Goal: Task Accomplishment & Management: Use online tool/utility

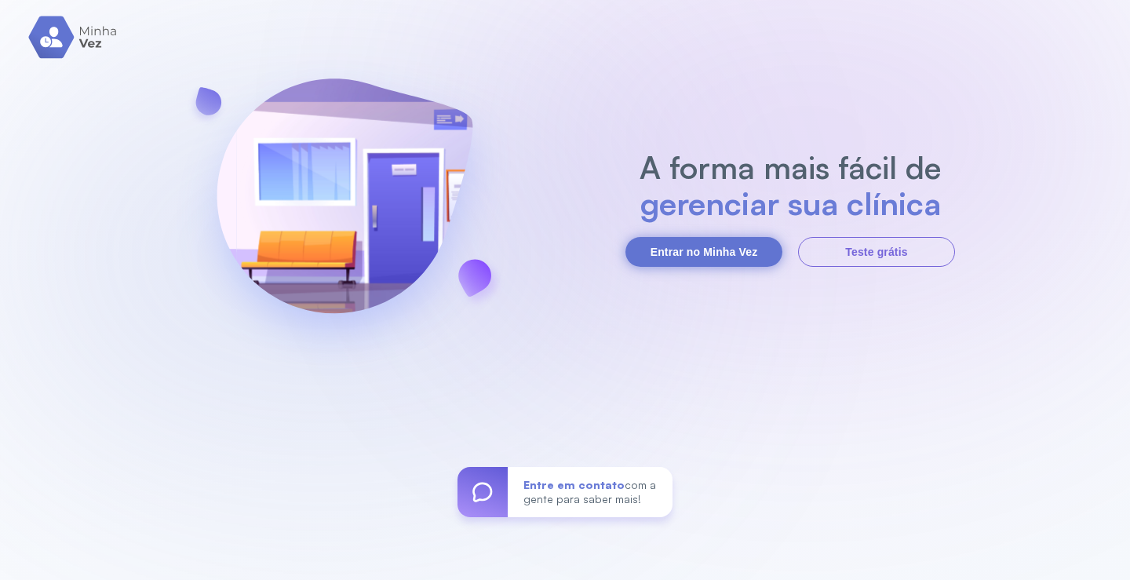
click at [715, 255] on button "Entrar no Minha Vez" at bounding box center [703, 252] width 157 height 30
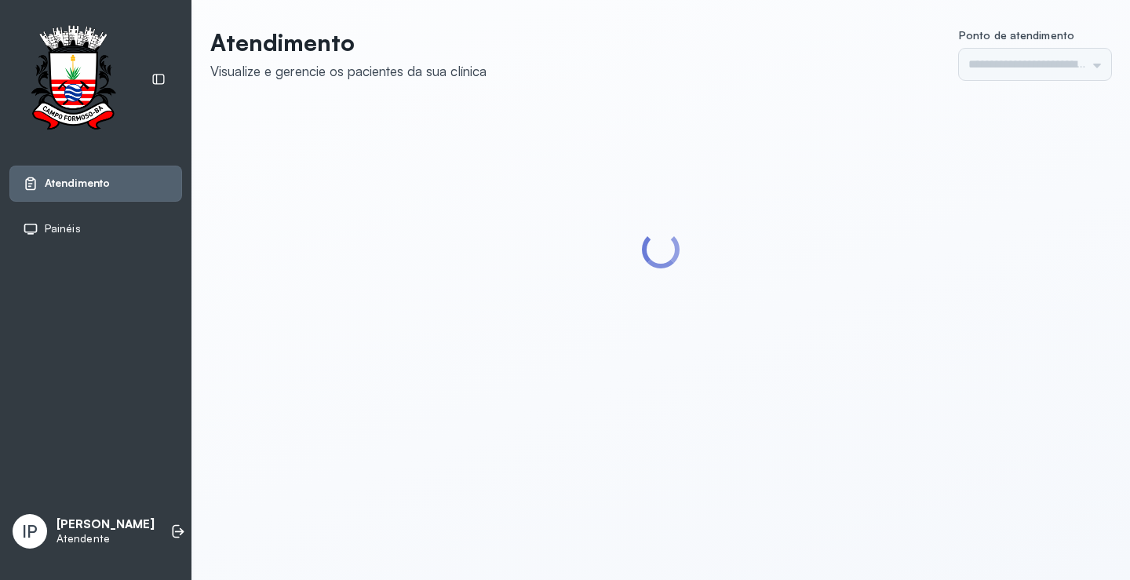
type input "*********"
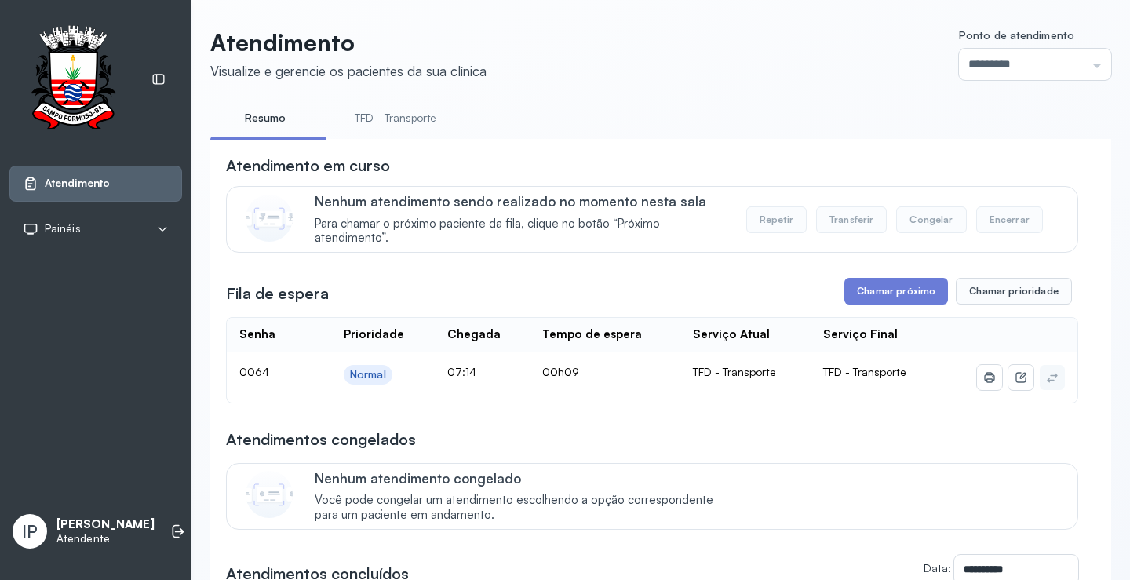
click at [380, 121] on link "TFD - Transporte" at bounding box center [395, 118] width 113 height 26
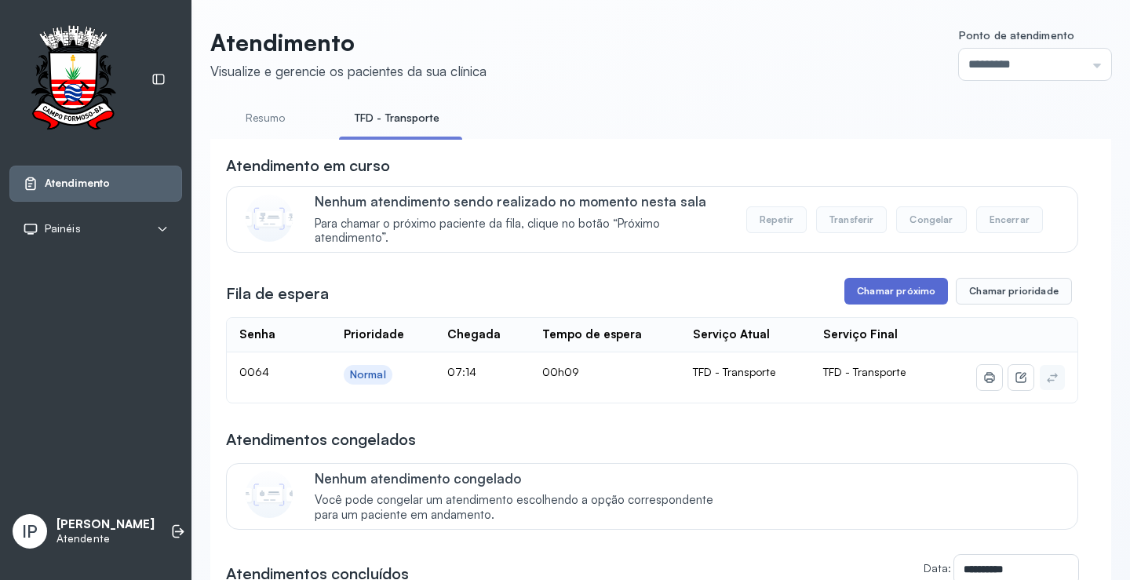
click at [891, 285] on button "Chamar próximo" at bounding box center [896, 291] width 104 height 27
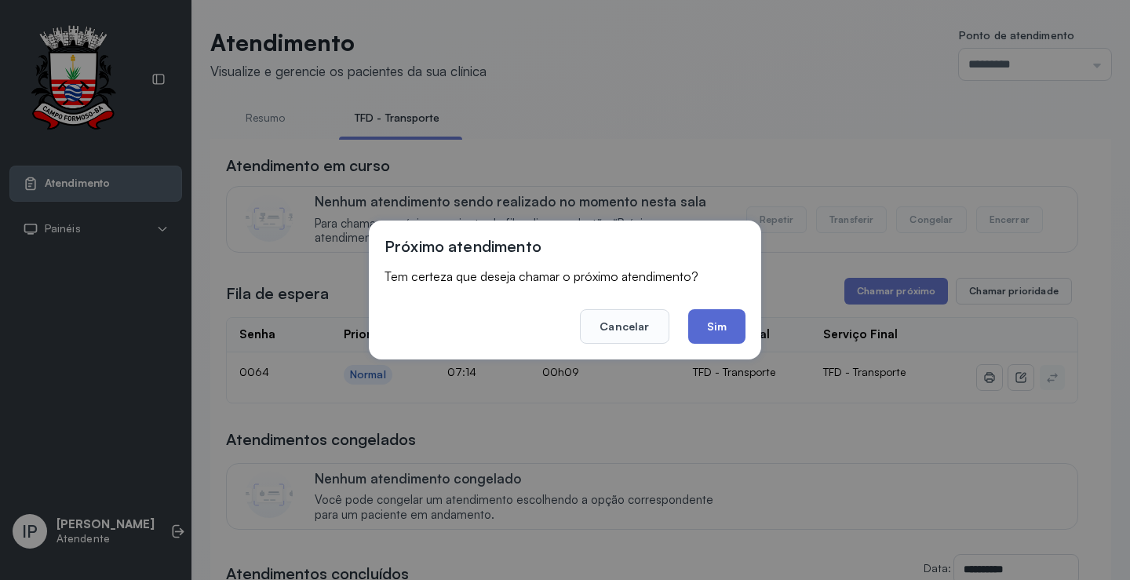
click at [710, 327] on button "Sim" at bounding box center [716, 326] width 57 height 35
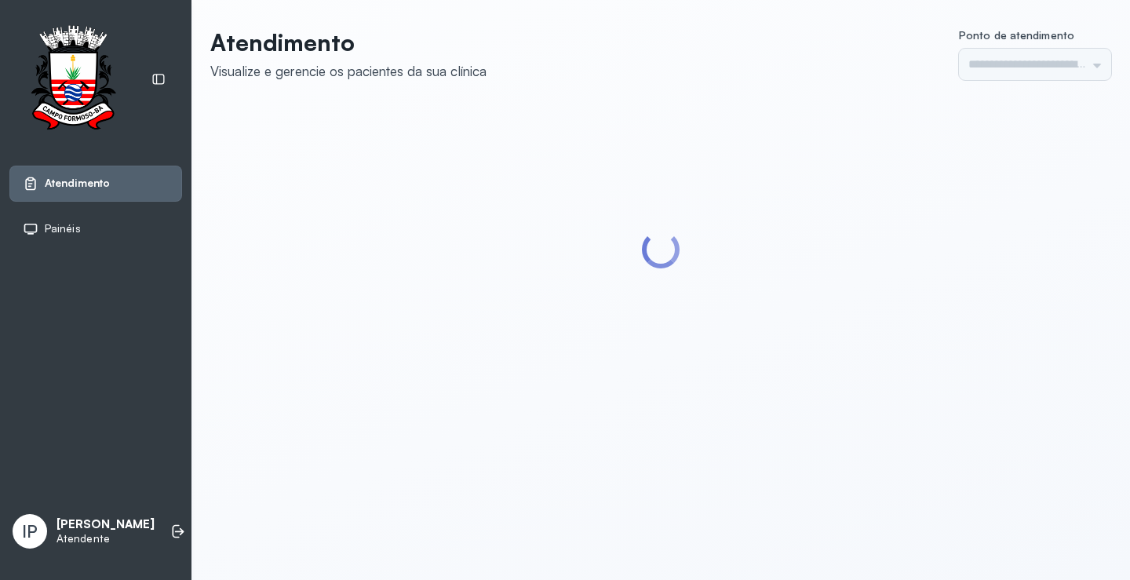
type input "*********"
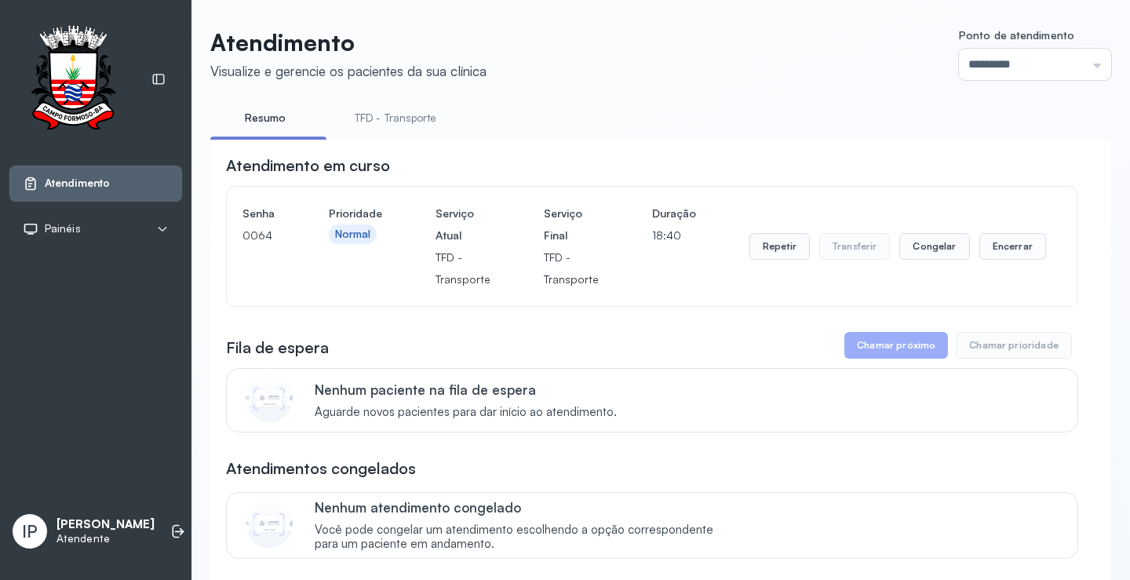
click at [363, 129] on link "TFD - Transporte" at bounding box center [395, 118] width 113 height 26
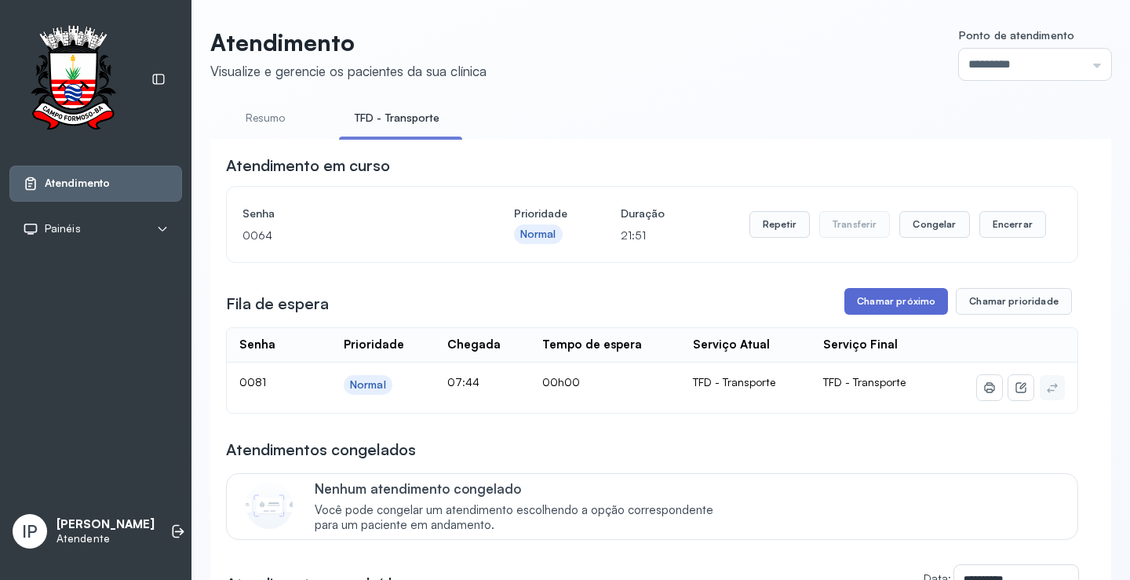
click at [886, 309] on button "Chamar próximo" at bounding box center [896, 301] width 104 height 27
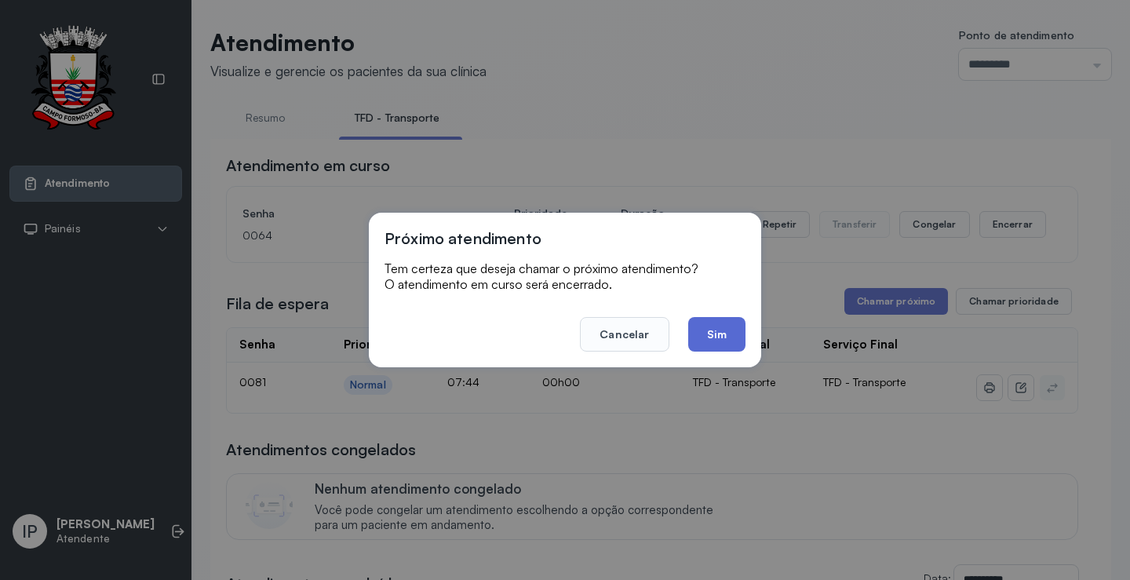
click at [730, 344] on button "Sim" at bounding box center [716, 334] width 57 height 35
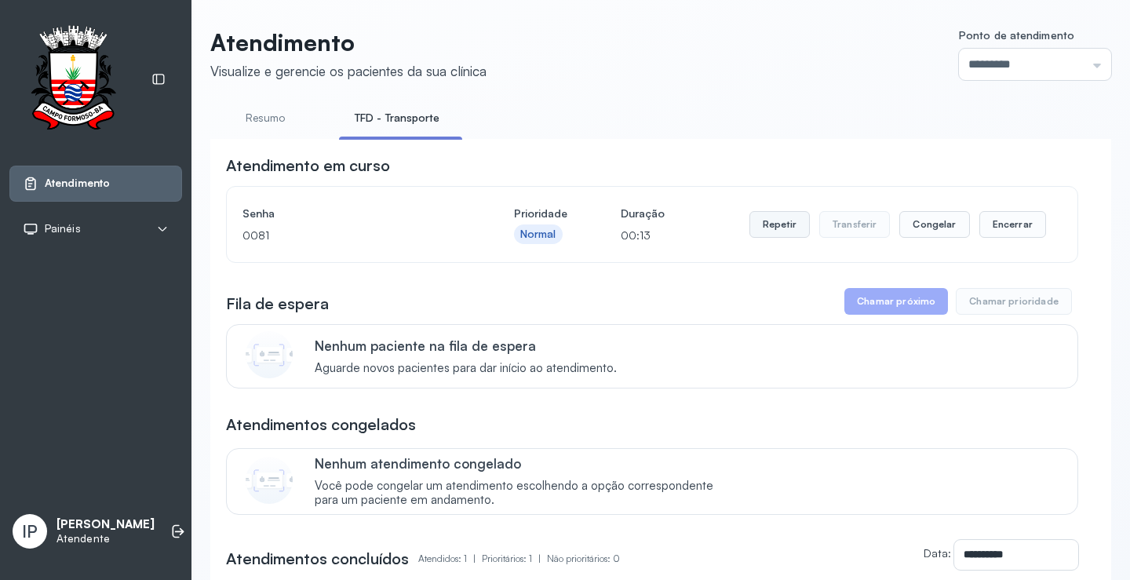
click at [758, 224] on button "Repetir" at bounding box center [779, 224] width 60 height 27
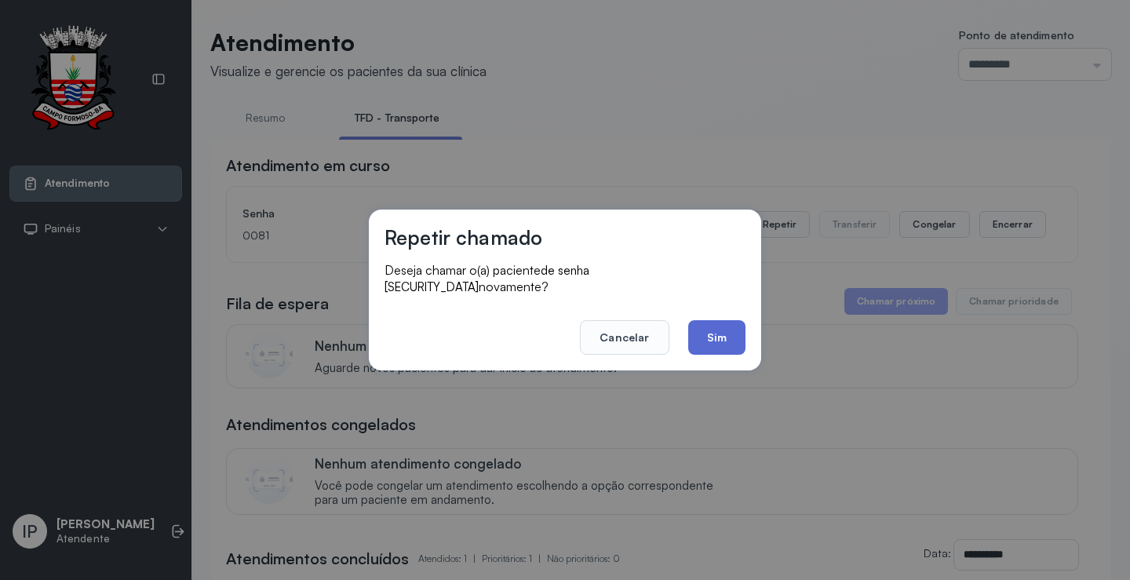
click at [707, 323] on button "Sim" at bounding box center [716, 337] width 57 height 35
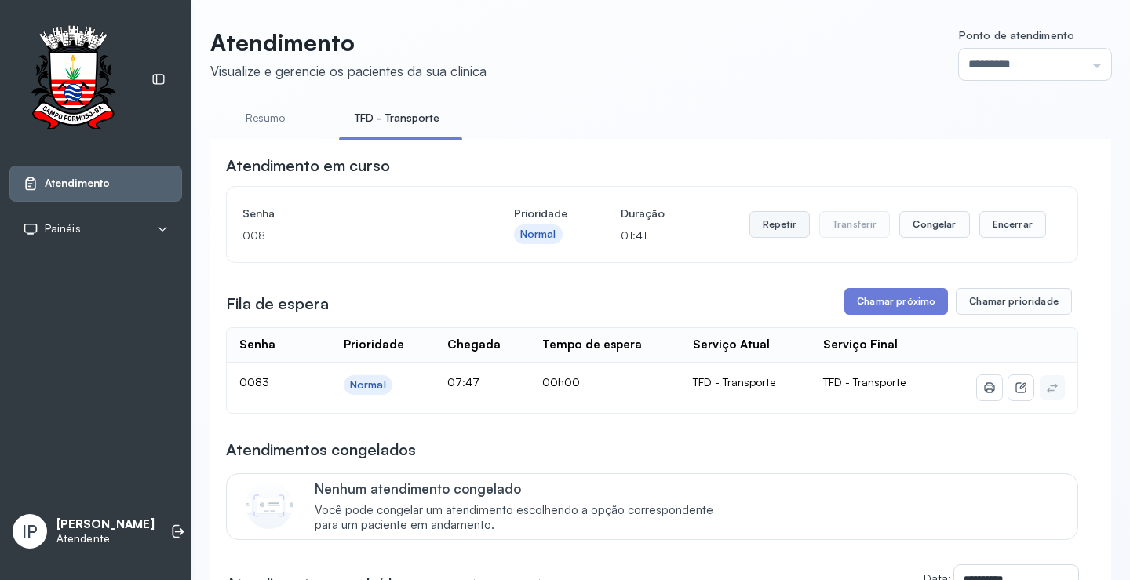
click at [752, 224] on button "Repetir" at bounding box center [779, 224] width 60 height 27
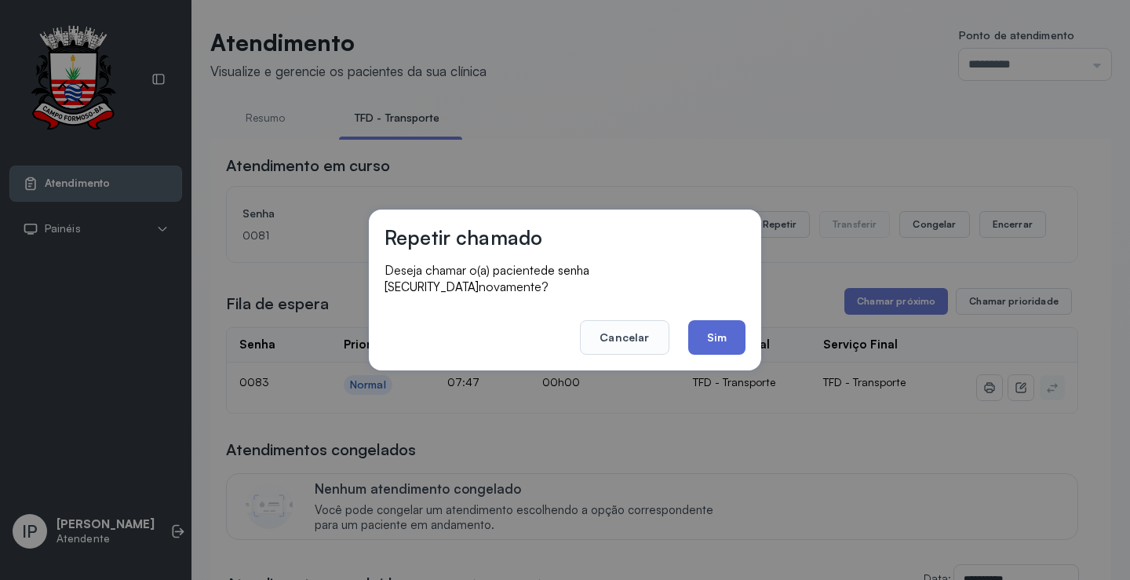
click at [694, 335] on button "Sim" at bounding box center [716, 337] width 57 height 35
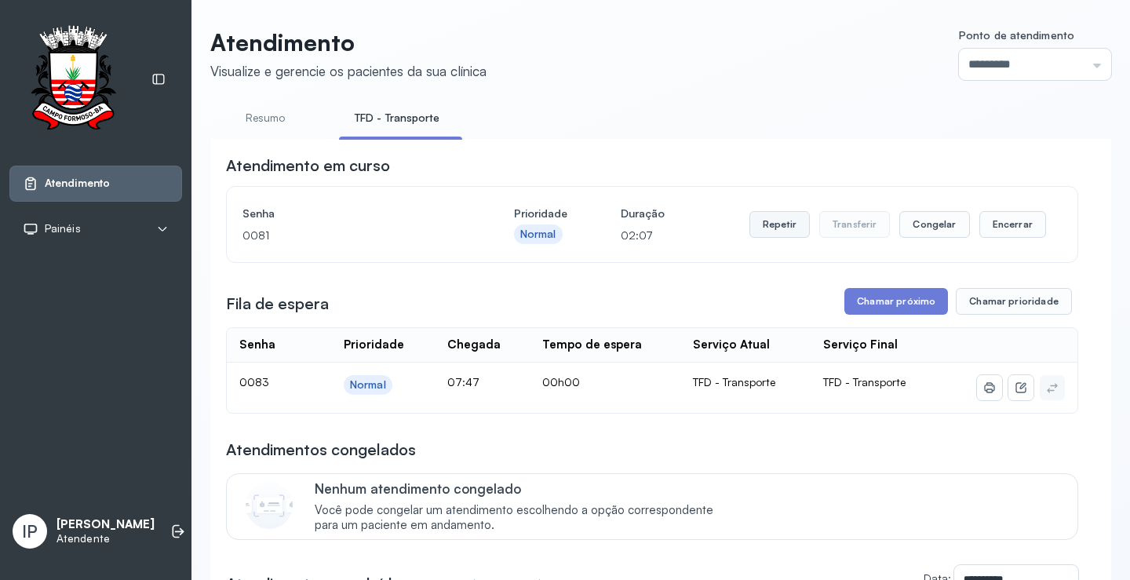
click at [787, 234] on button "Repetir" at bounding box center [779, 224] width 60 height 27
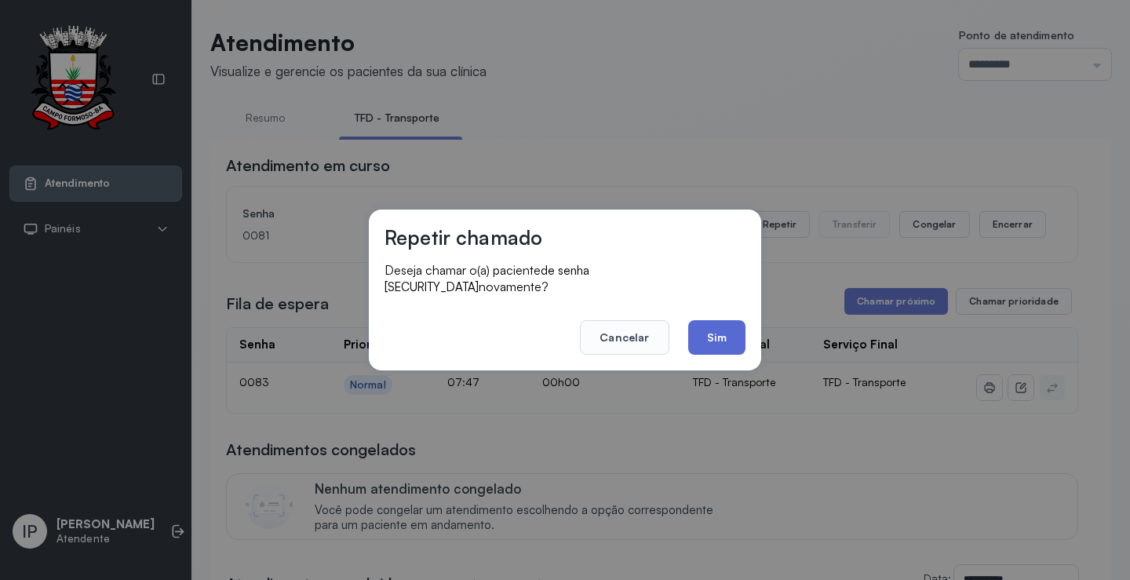
click at [697, 320] on button "Sim" at bounding box center [716, 337] width 57 height 35
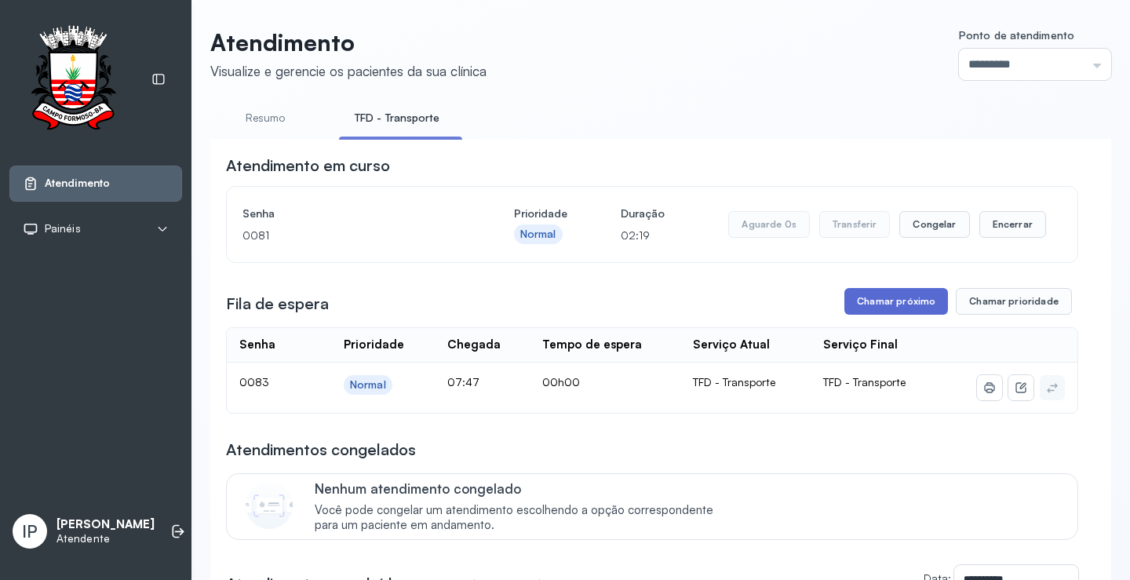
click at [852, 298] on button "Chamar próximo" at bounding box center [896, 301] width 104 height 27
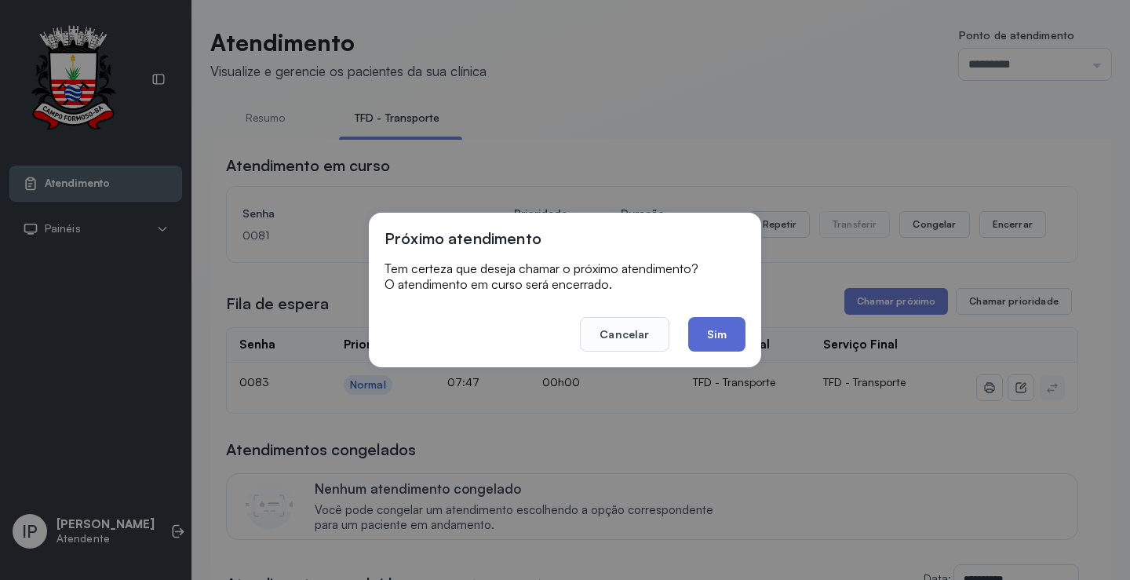
click at [732, 325] on button "Sim" at bounding box center [716, 334] width 57 height 35
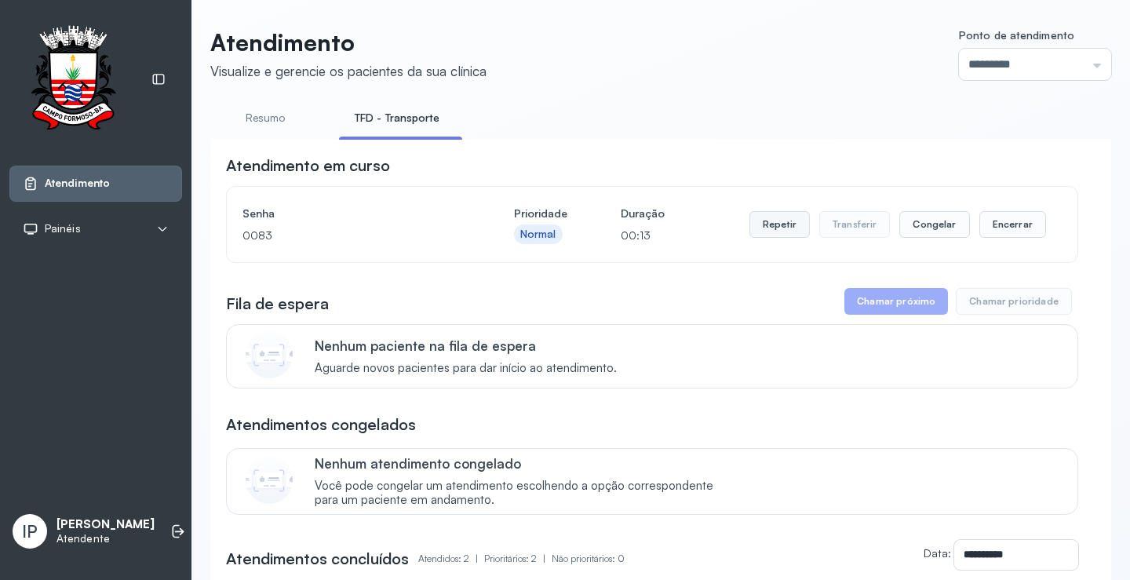
click at [762, 231] on button "Repetir" at bounding box center [779, 224] width 60 height 27
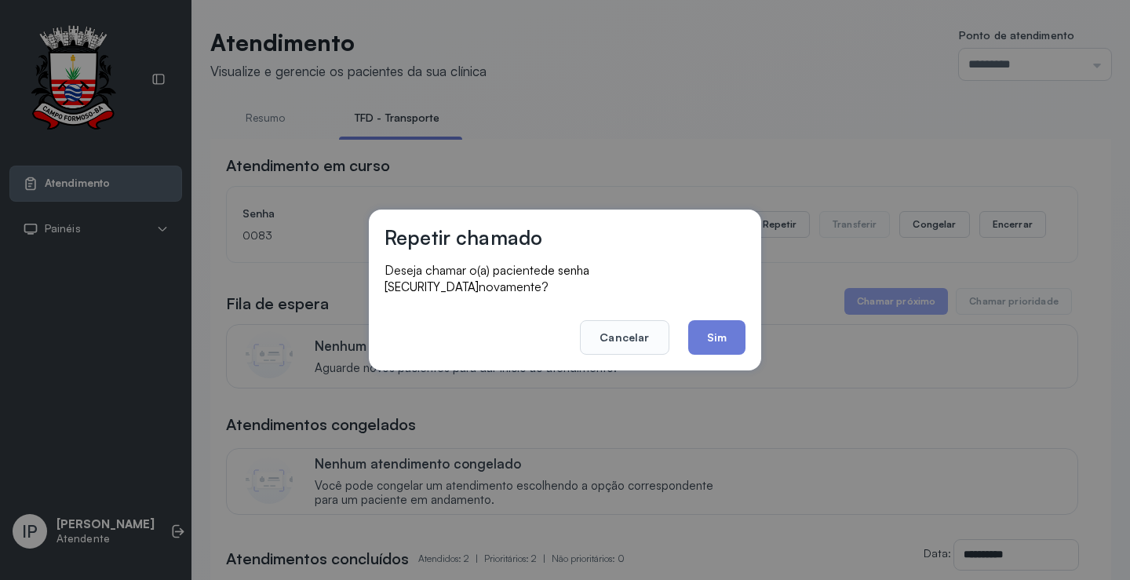
click at [706, 334] on button "Sim" at bounding box center [716, 337] width 57 height 35
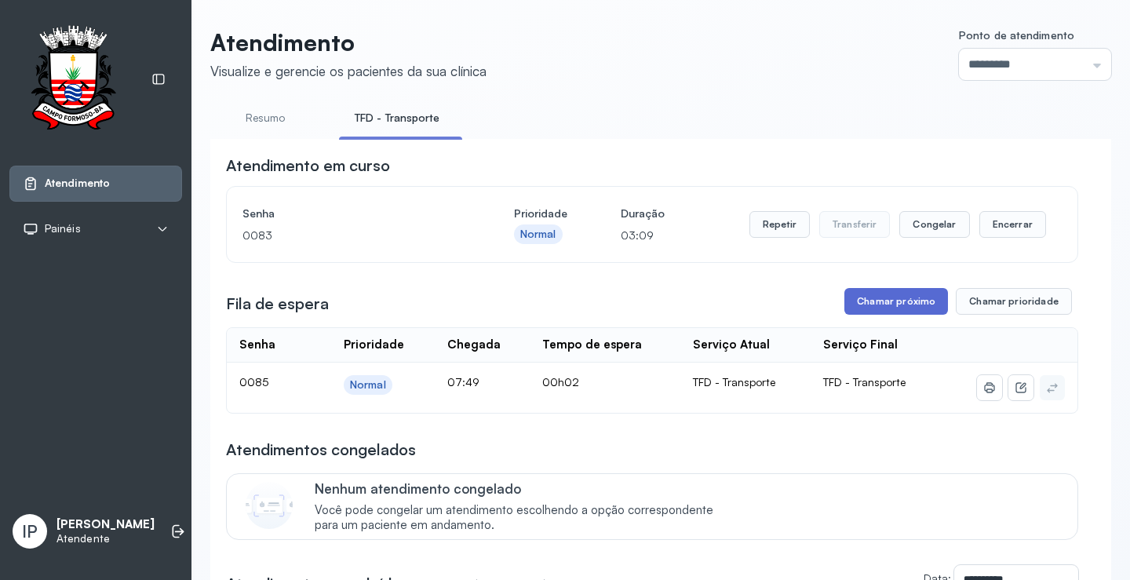
click at [869, 307] on button "Chamar próximo" at bounding box center [896, 301] width 104 height 27
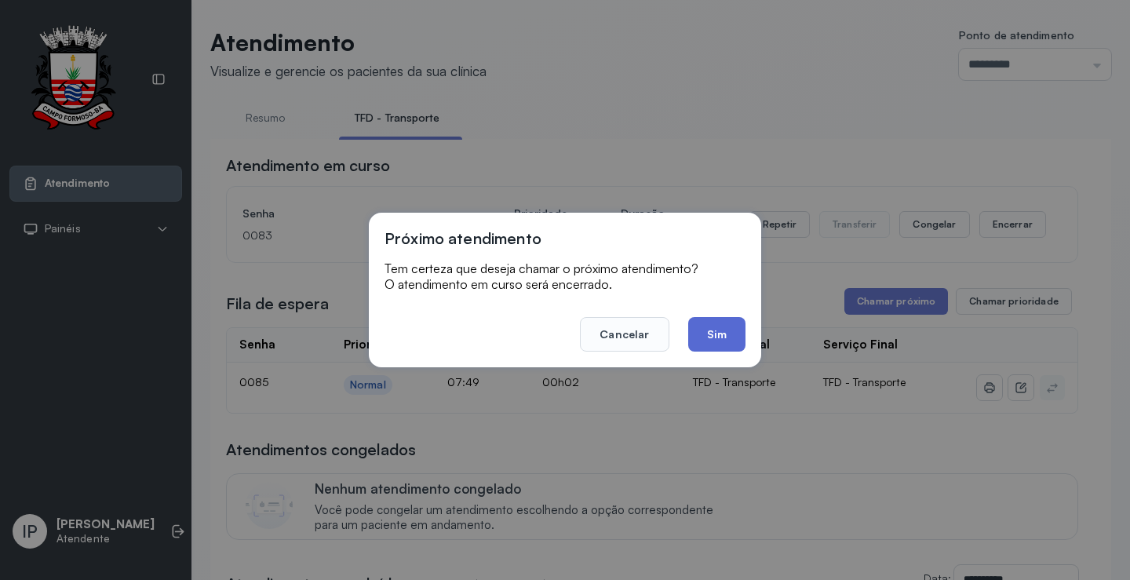
click at [706, 327] on button "Sim" at bounding box center [716, 334] width 57 height 35
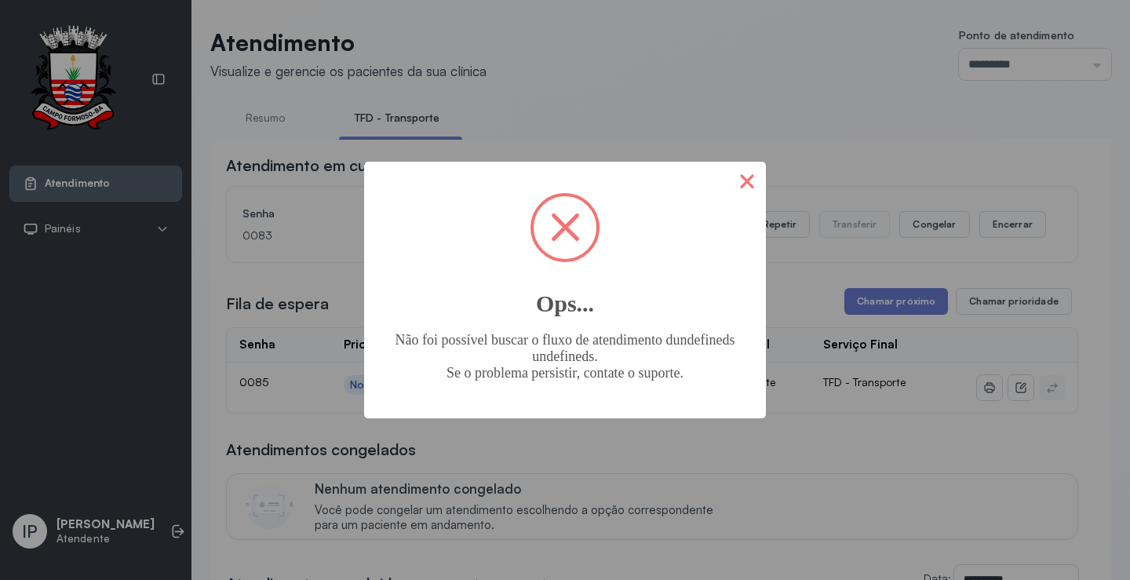
click at [749, 178] on button "×" at bounding box center [747, 181] width 38 height 38
click at [743, 186] on button "×" at bounding box center [747, 181] width 38 height 38
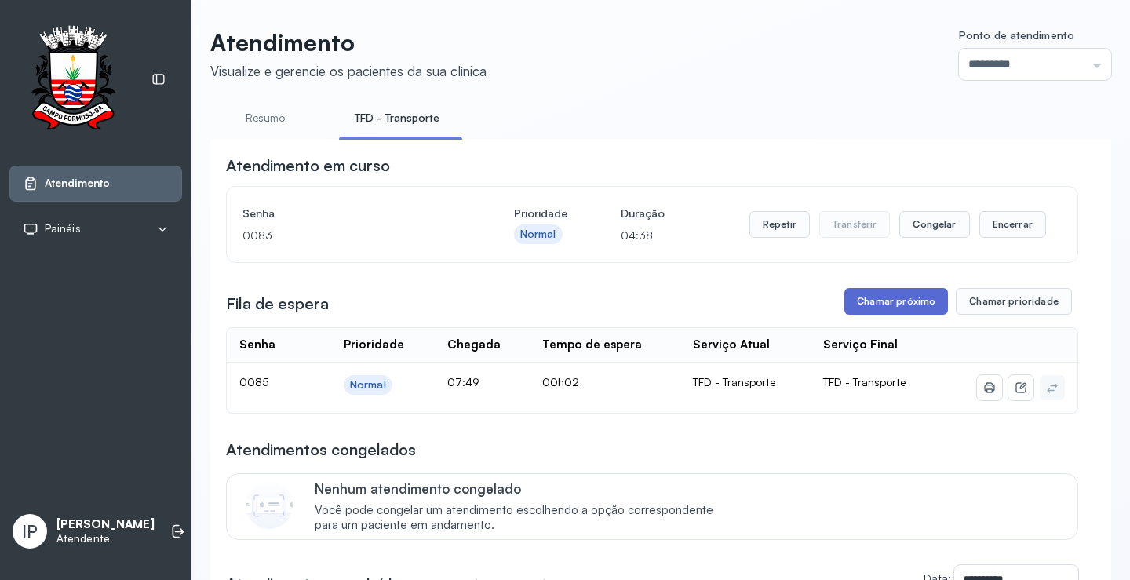
click at [850, 304] on button "Chamar próximo" at bounding box center [896, 301] width 104 height 27
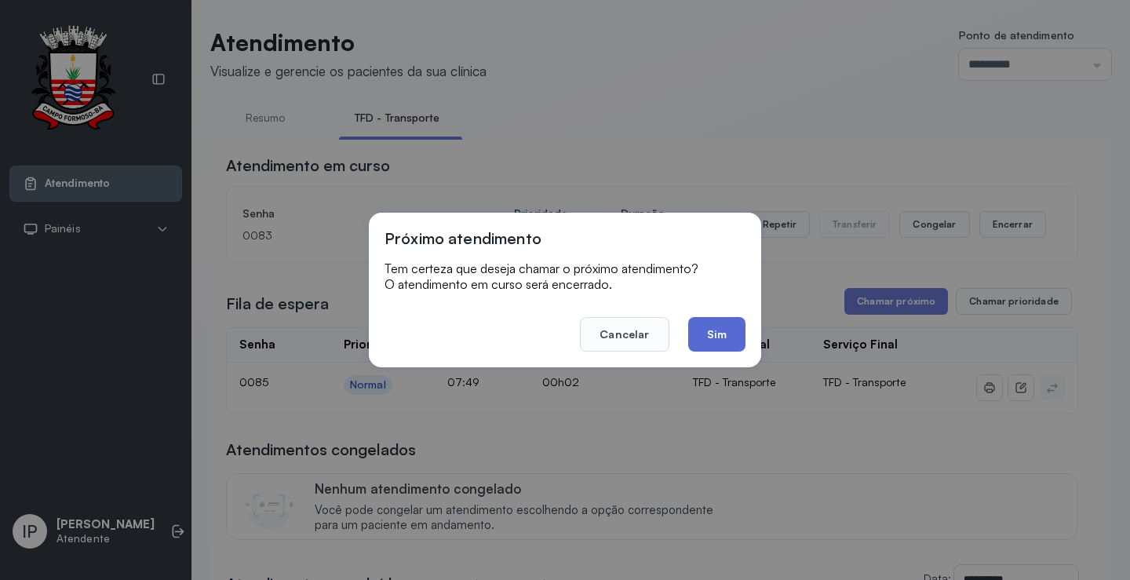
click at [726, 326] on button "Sim" at bounding box center [716, 334] width 57 height 35
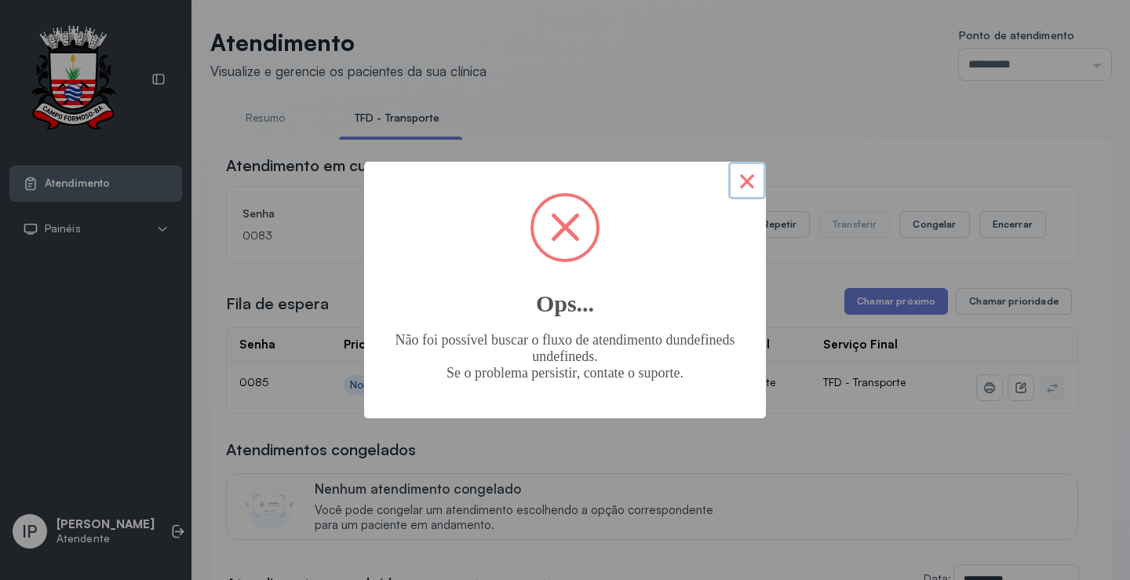
click at [735, 185] on button "×" at bounding box center [747, 181] width 38 height 38
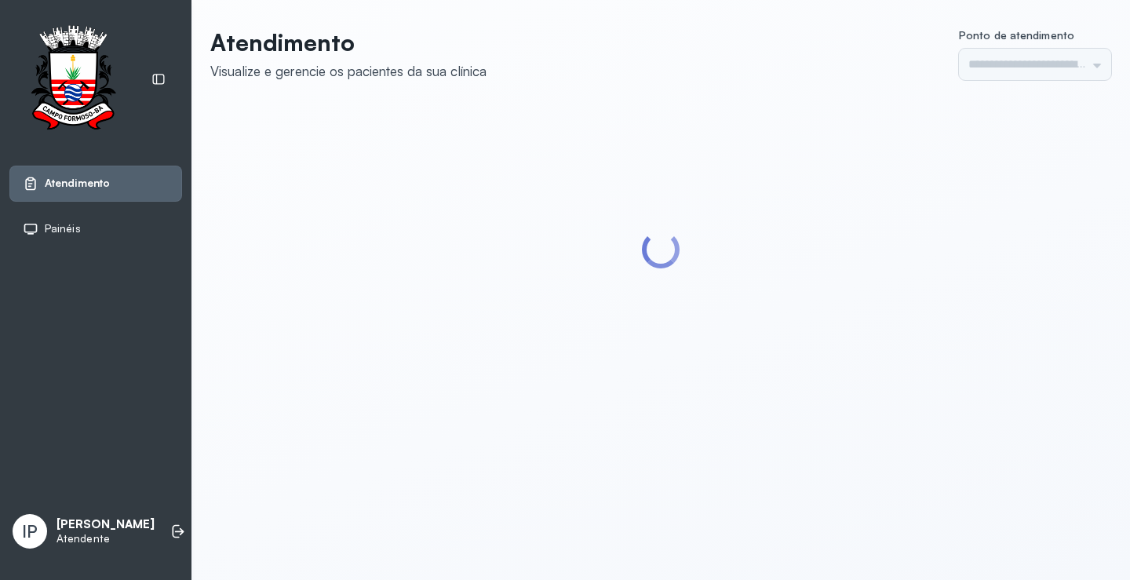
type input "*********"
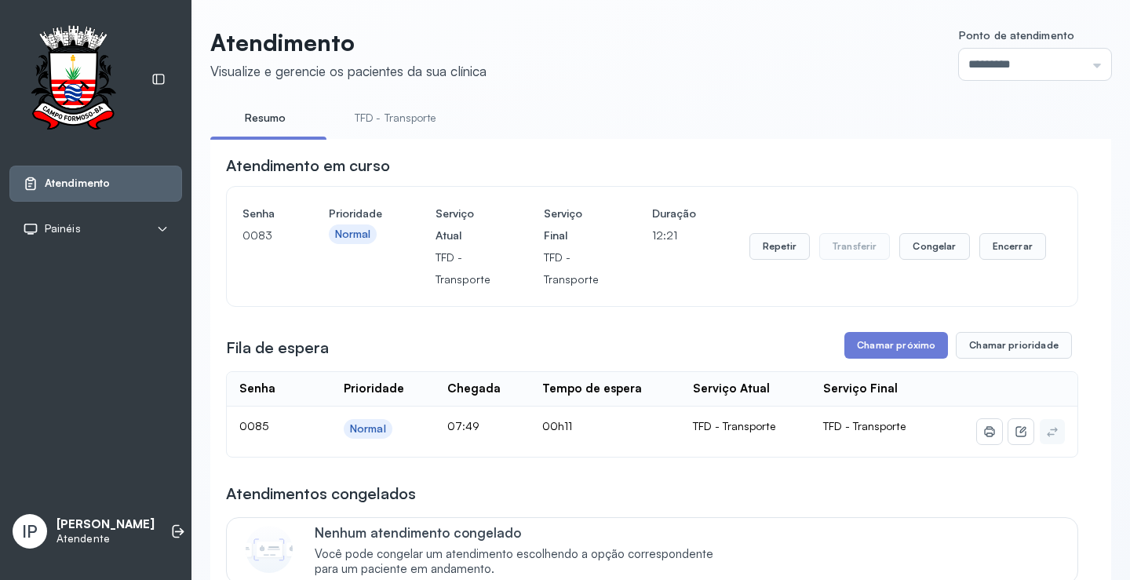
click at [422, 120] on link "TFD - Transporte" at bounding box center [395, 118] width 113 height 26
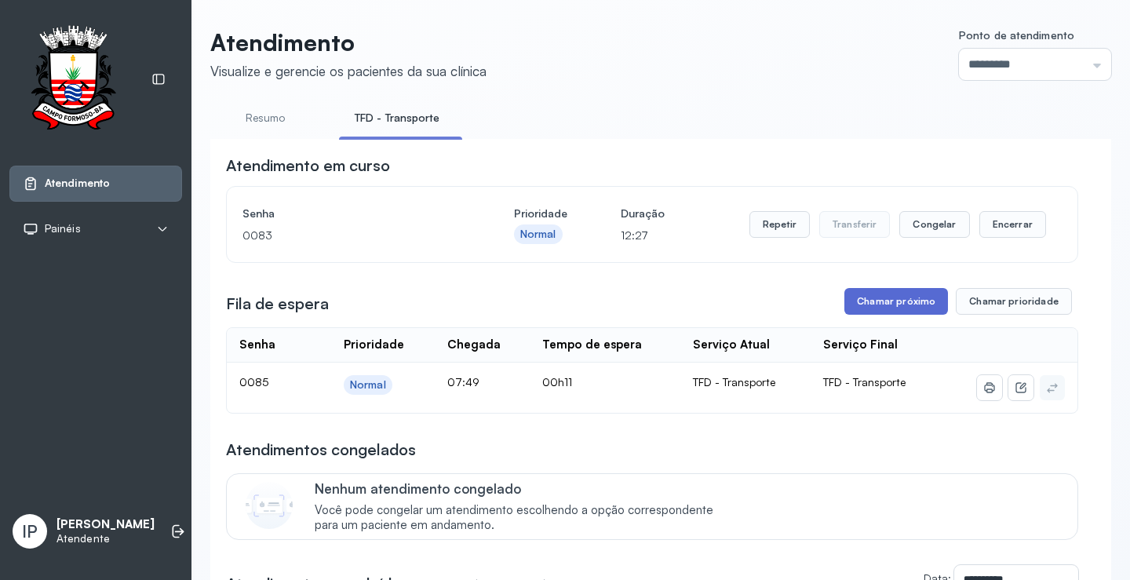
click at [861, 302] on button "Chamar próximo" at bounding box center [896, 301] width 104 height 27
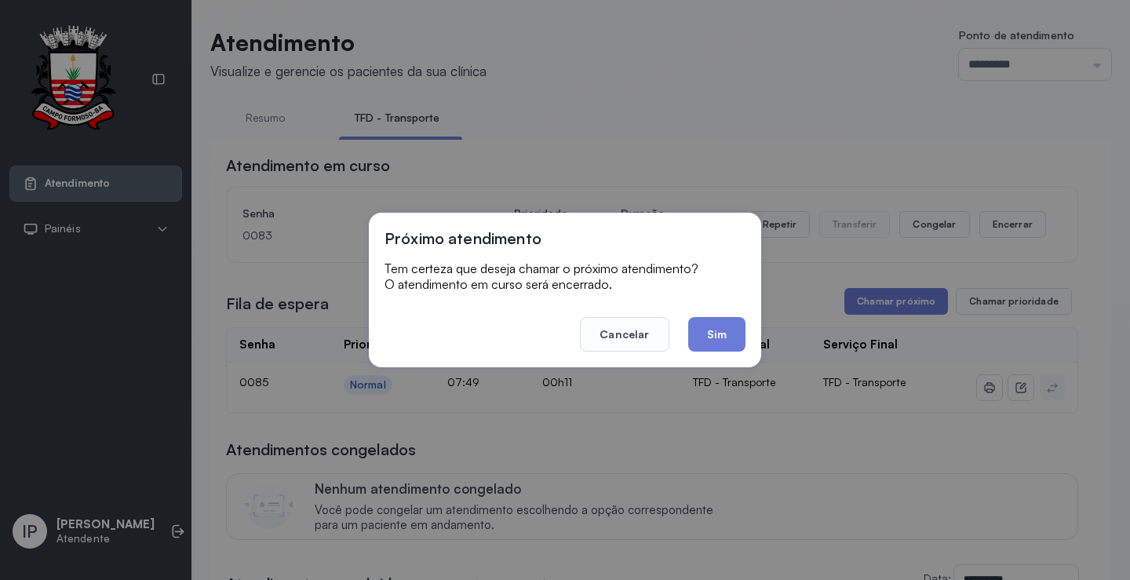
click at [718, 327] on button "Sim" at bounding box center [716, 334] width 57 height 35
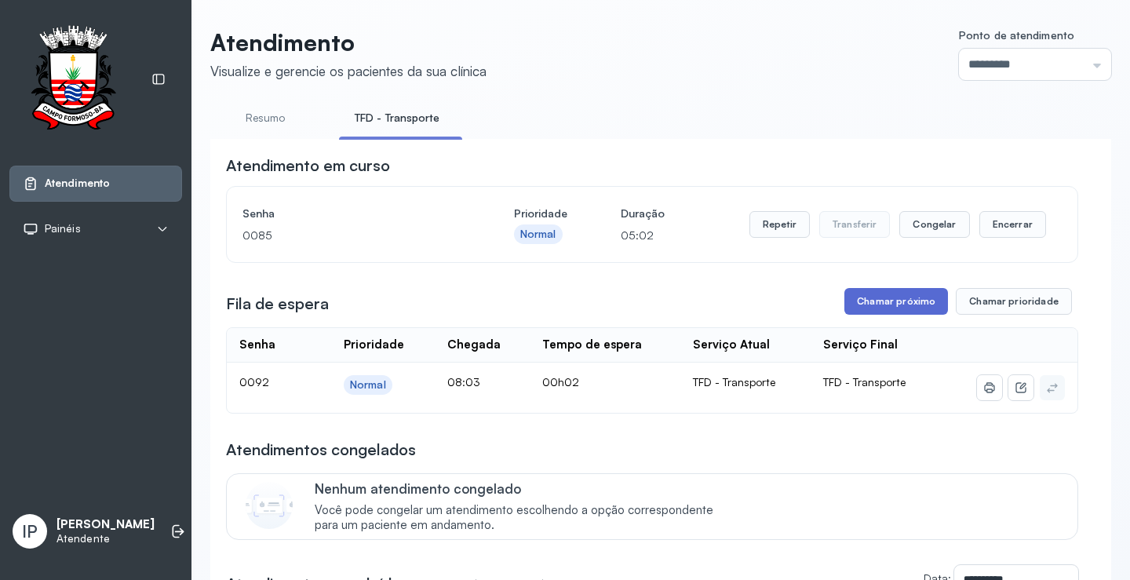
click at [863, 307] on button "Chamar próximo" at bounding box center [896, 301] width 104 height 27
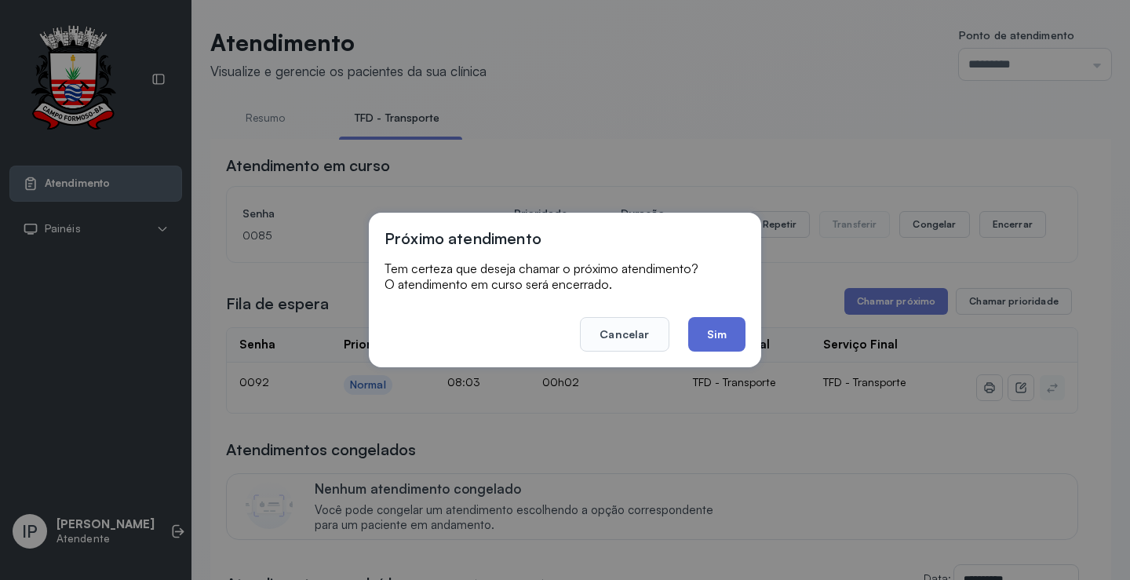
click at [735, 332] on button "Sim" at bounding box center [716, 334] width 57 height 35
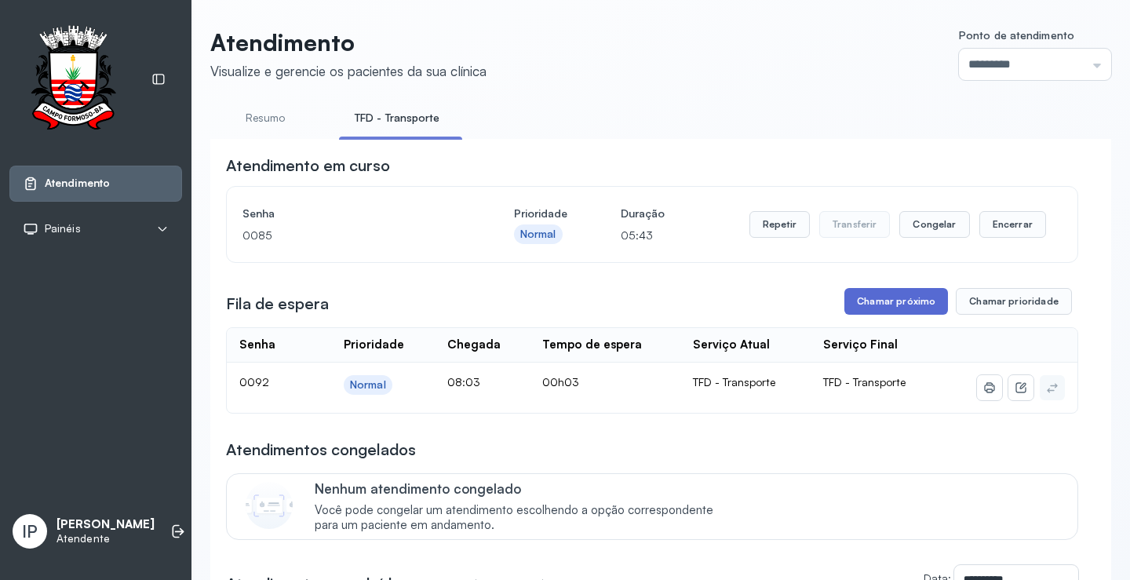
click at [853, 315] on button "Chamar próximo" at bounding box center [896, 301] width 104 height 27
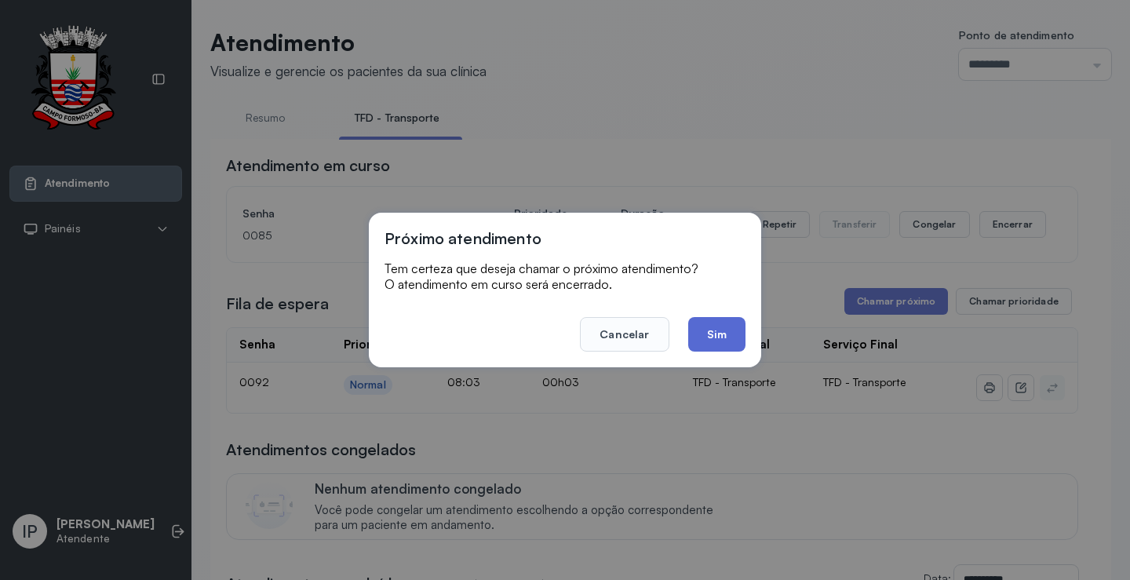
click at [710, 333] on button "Sim" at bounding box center [716, 334] width 57 height 35
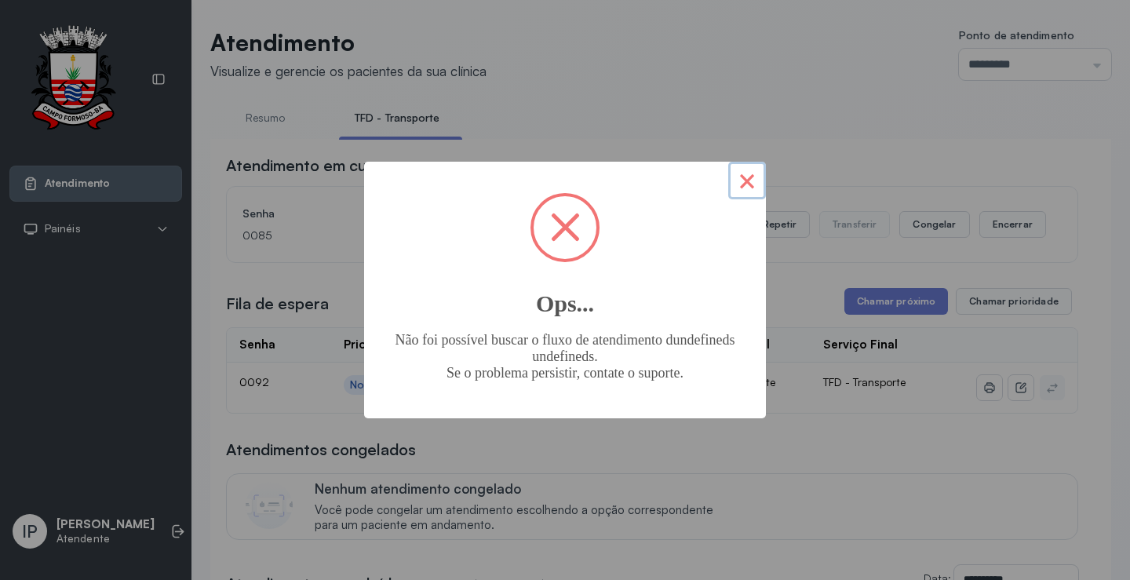
click at [750, 176] on button "×" at bounding box center [747, 181] width 38 height 38
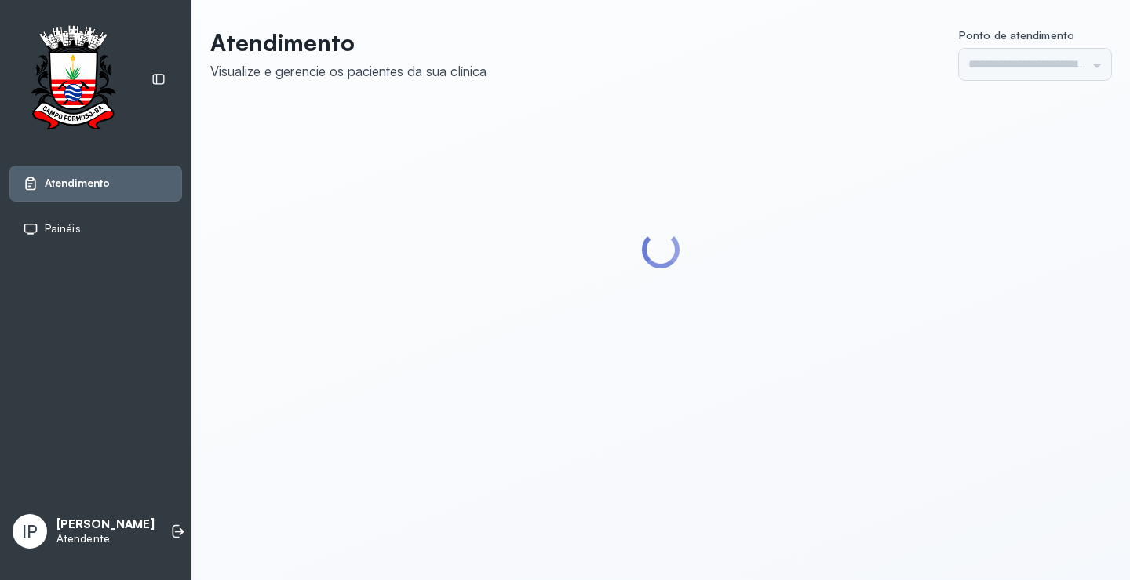
type input "*********"
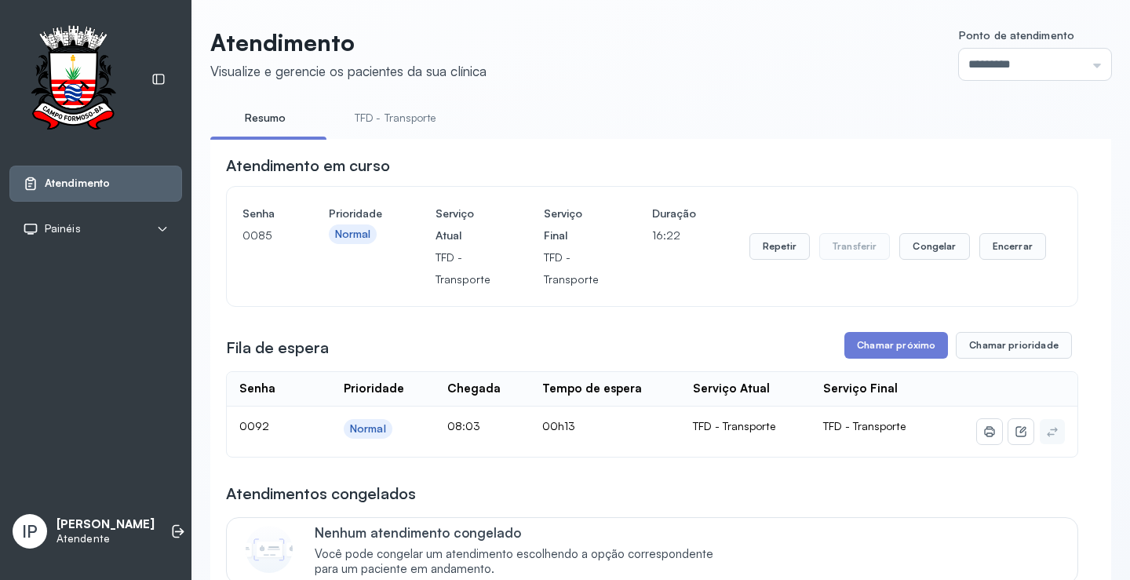
click at [368, 121] on link "TFD - Transporte" at bounding box center [395, 118] width 113 height 26
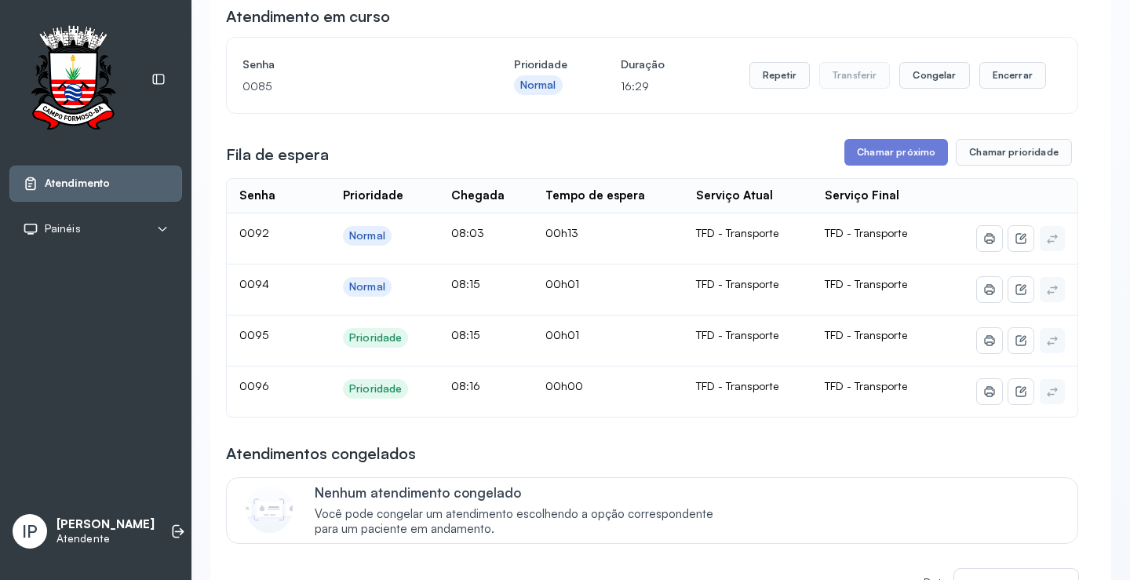
scroll to position [157, 0]
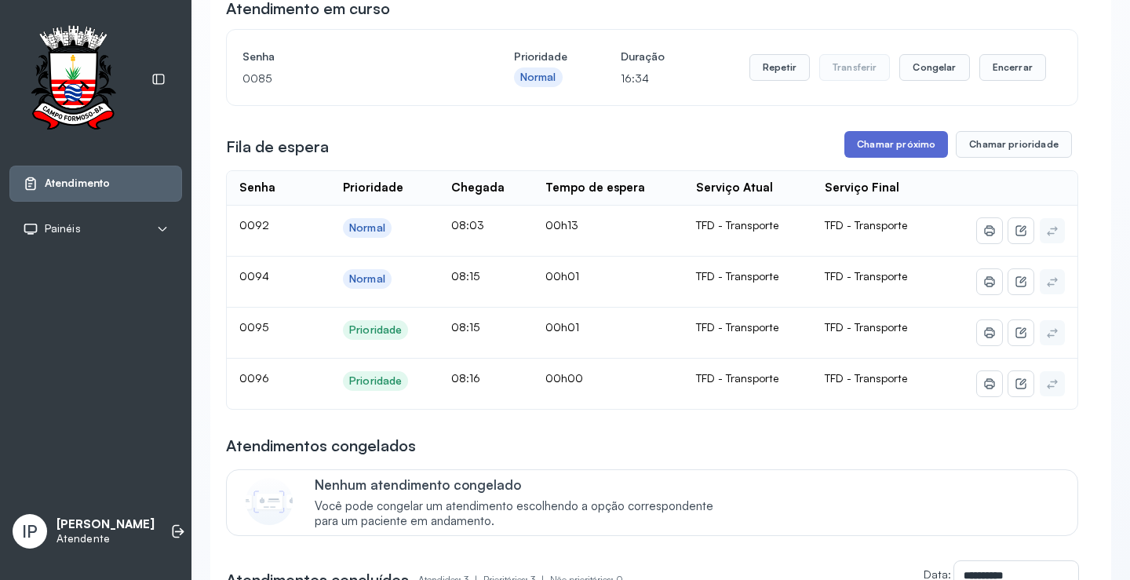
click at [878, 153] on button "Chamar próximo" at bounding box center [896, 144] width 104 height 27
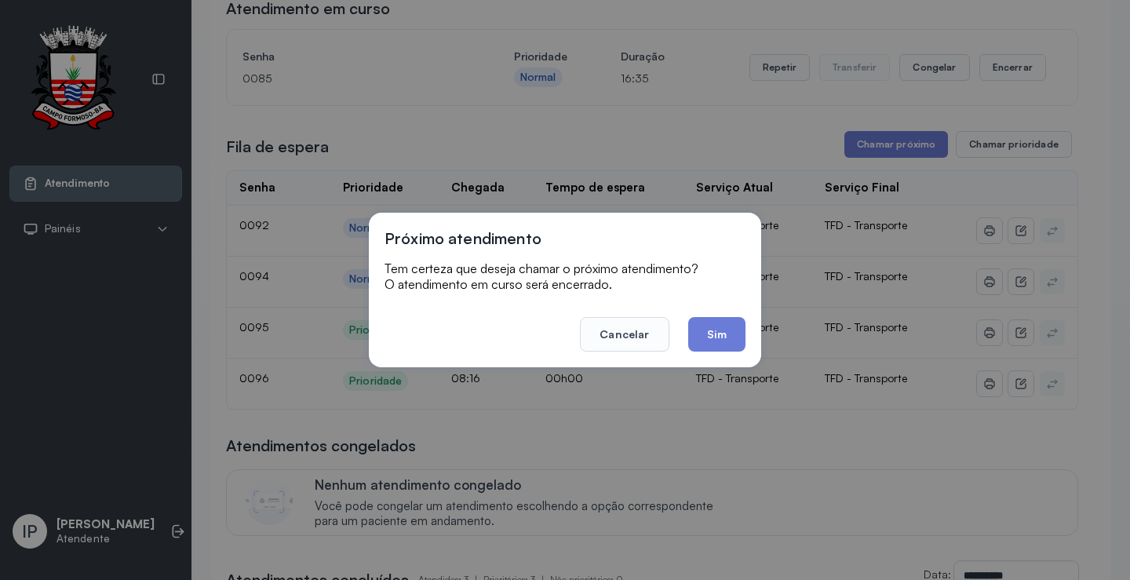
click at [719, 326] on button "Sim" at bounding box center [716, 334] width 57 height 35
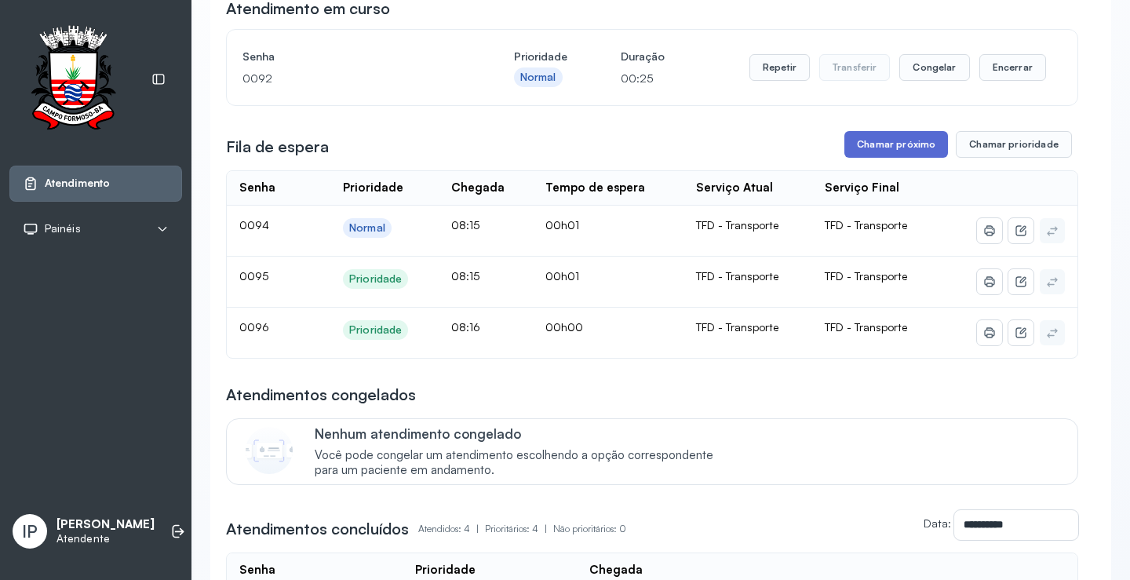
click at [864, 149] on button "Chamar próximo" at bounding box center [896, 144] width 104 height 27
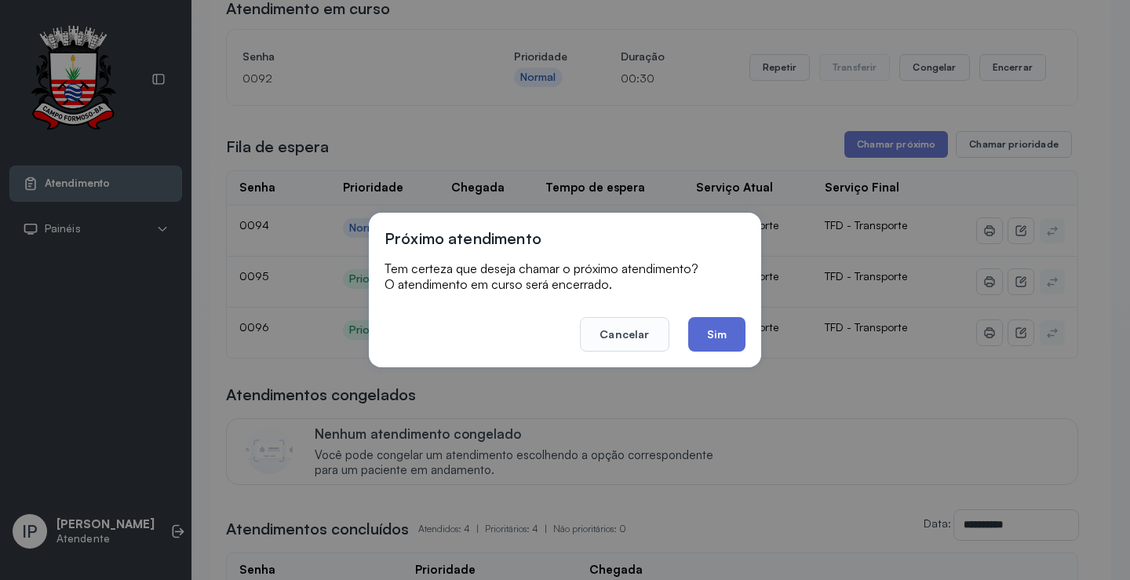
click at [714, 327] on button "Sim" at bounding box center [716, 334] width 57 height 35
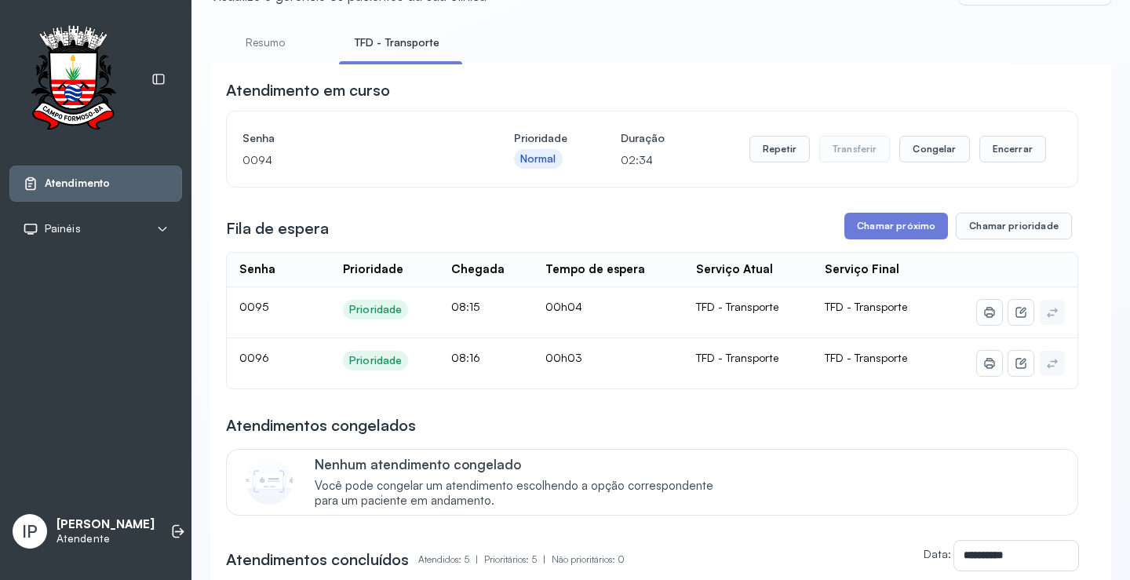
scroll to position [0, 0]
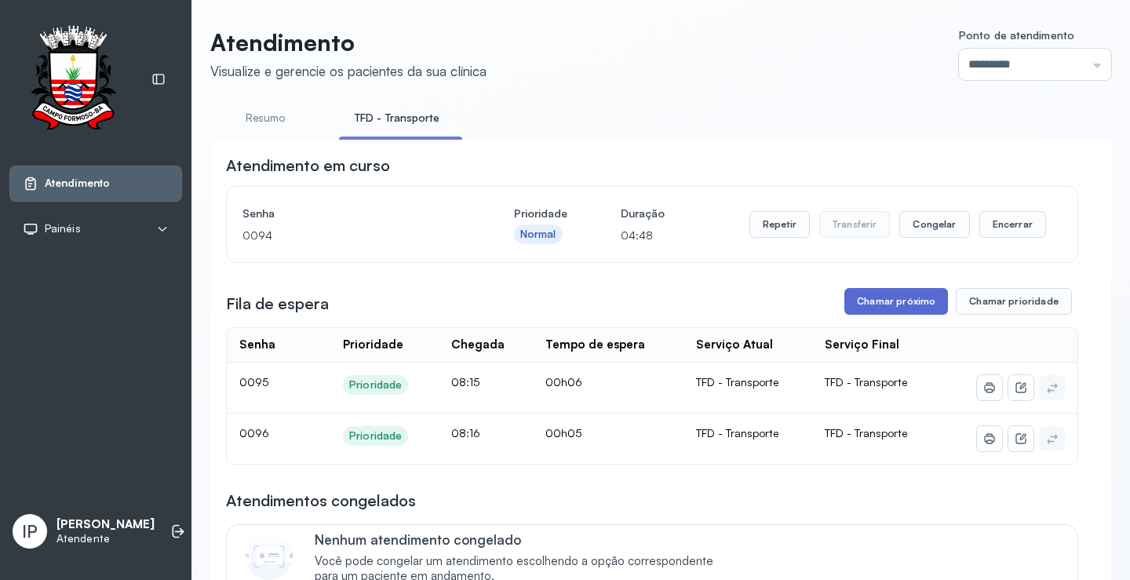
click at [868, 301] on button "Chamar próximo" at bounding box center [896, 301] width 104 height 27
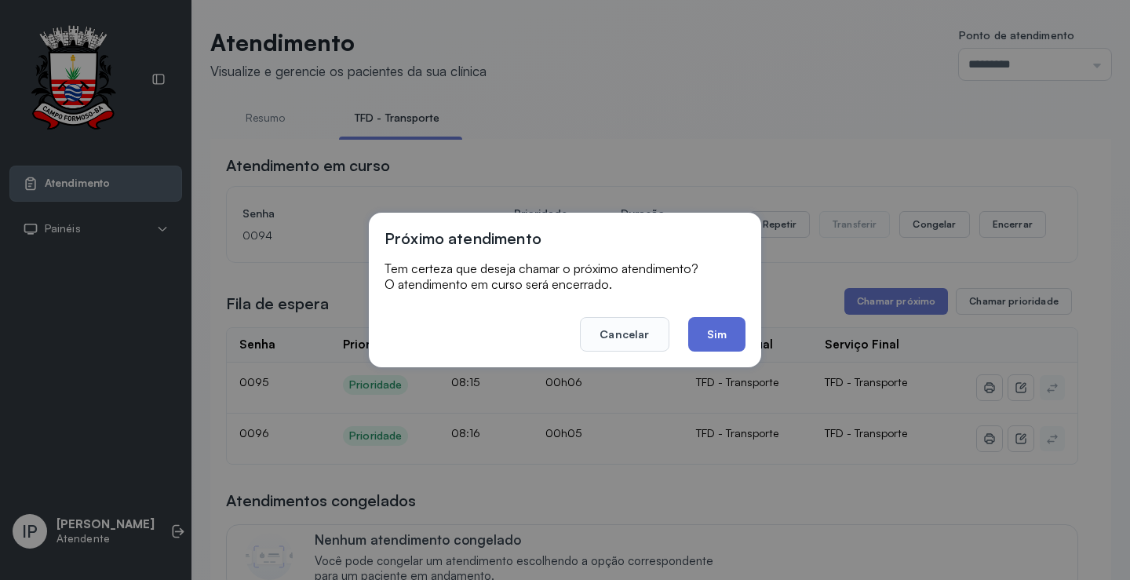
click at [700, 329] on button "Sim" at bounding box center [716, 334] width 57 height 35
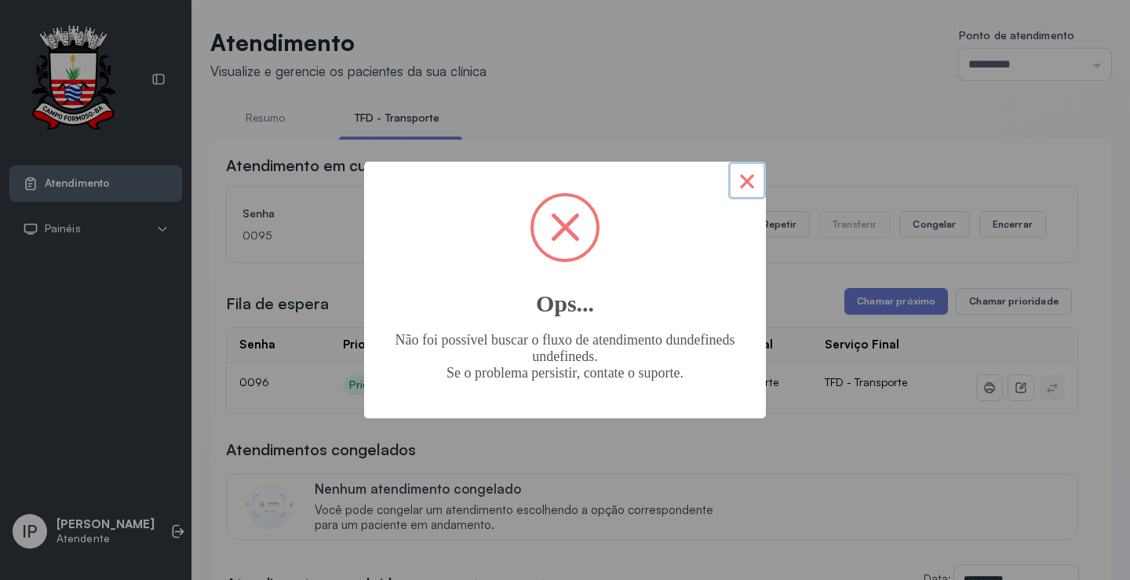
click at [754, 177] on button "×" at bounding box center [747, 181] width 38 height 38
click at [752, 179] on button "×" at bounding box center [747, 181] width 38 height 38
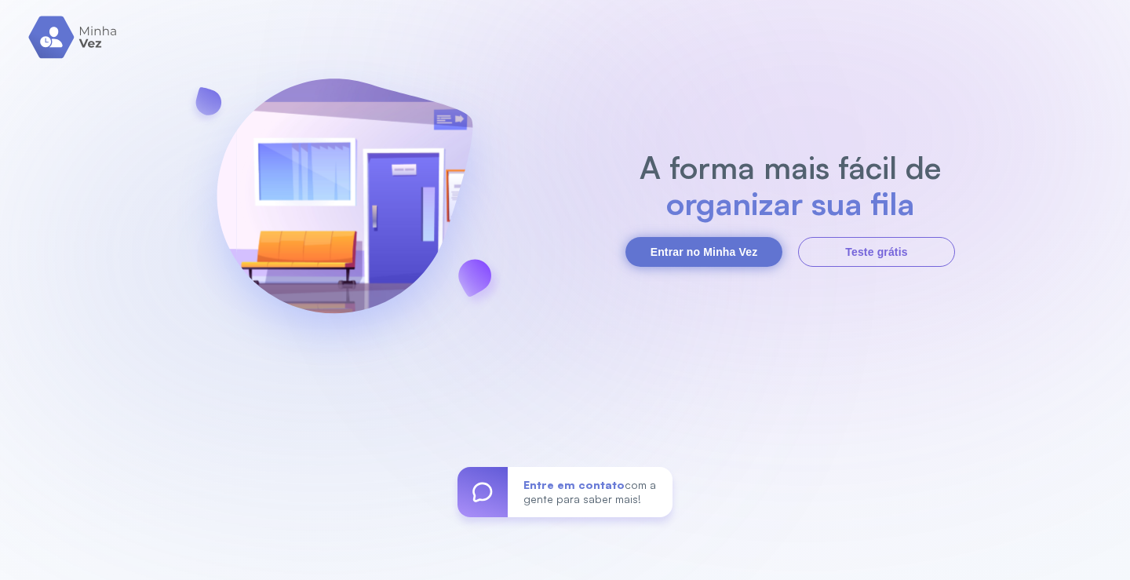
click at [669, 251] on button "Entrar no Minha Vez" at bounding box center [703, 252] width 157 height 30
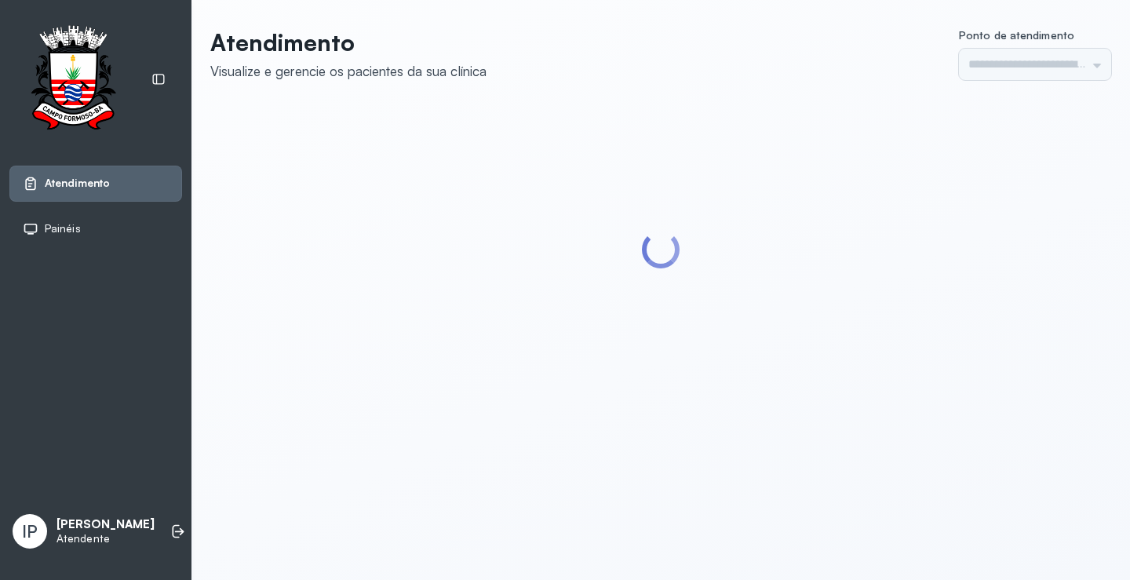
type input "*********"
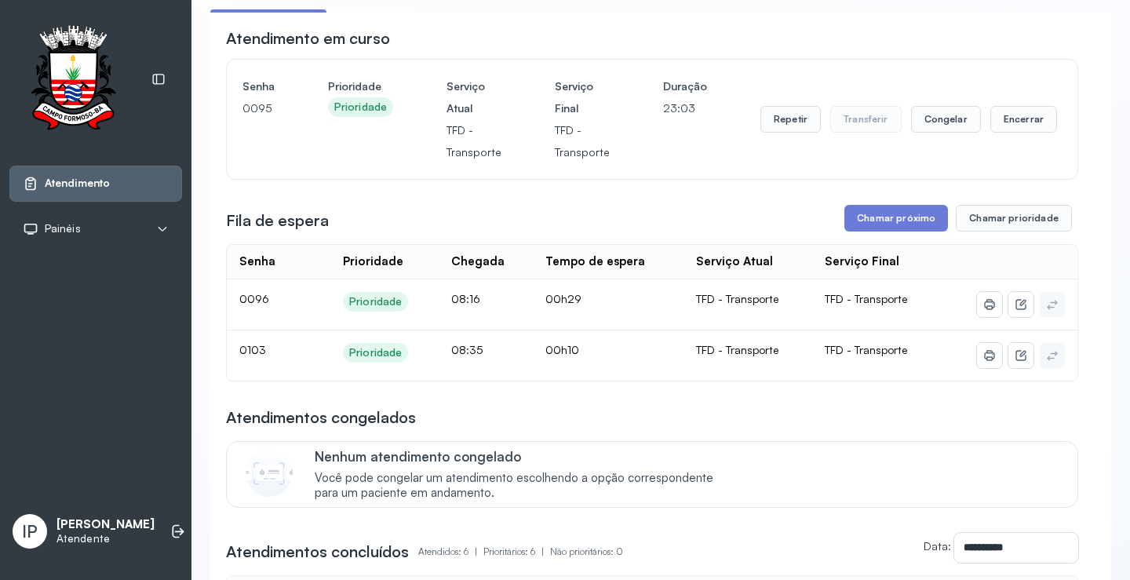
scroll to position [157, 0]
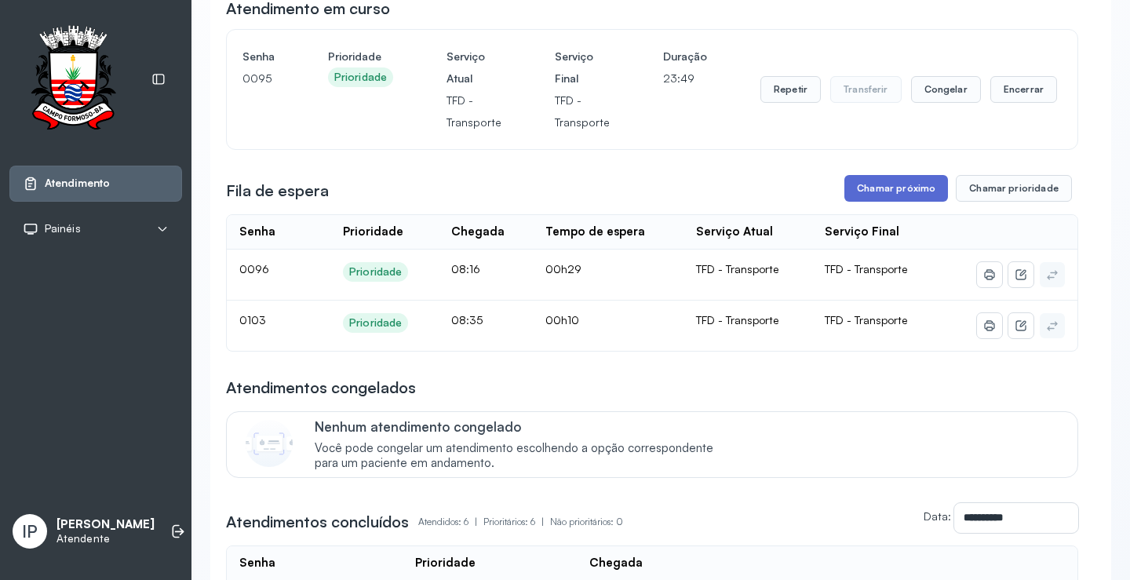
click at [867, 195] on button "Chamar próximo" at bounding box center [896, 188] width 104 height 27
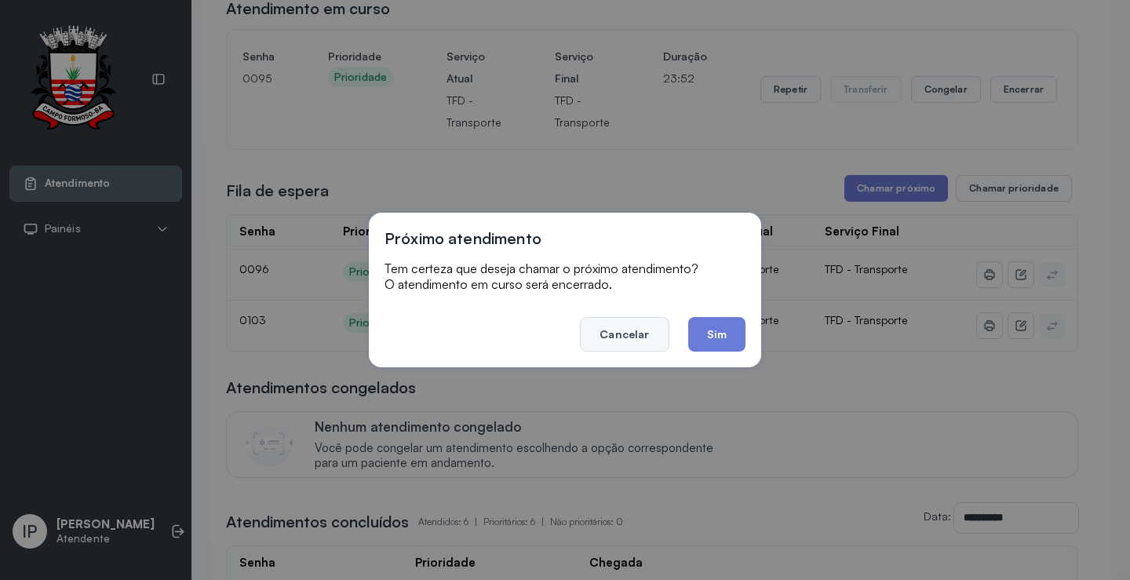
click at [649, 335] on button "Cancelar" at bounding box center [624, 334] width 89 height 35
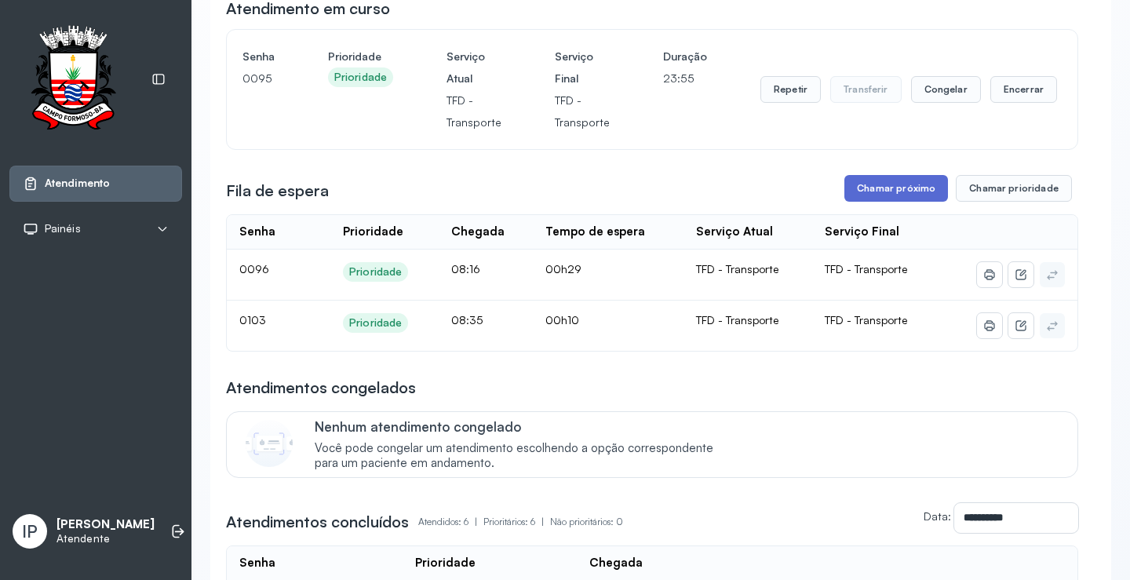
click at [862, 191] on button "Chamar próximo" at bounding box center [896, 188] width 104 height 27
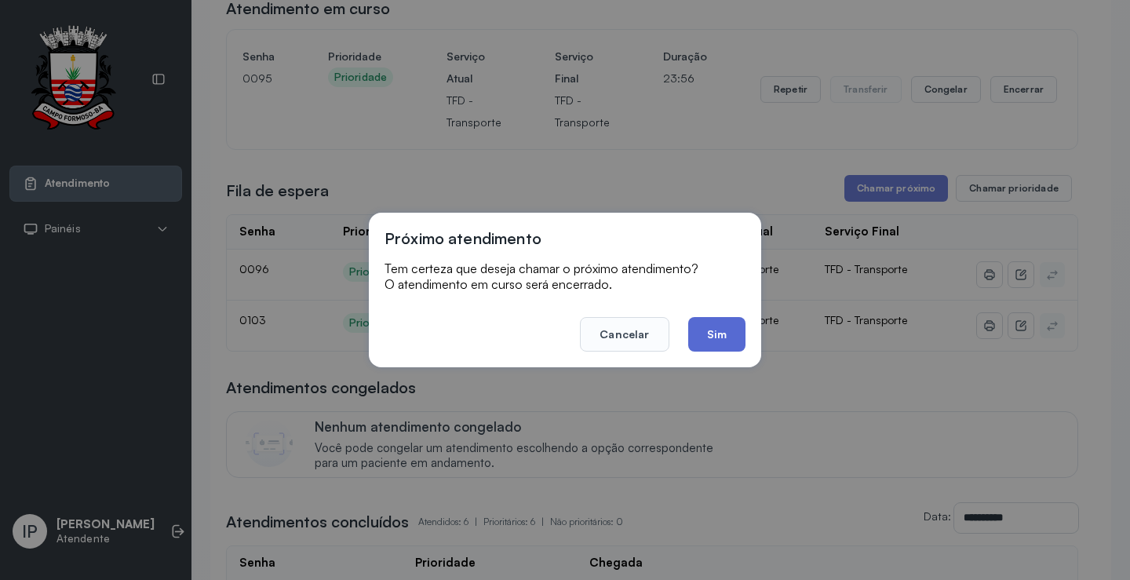
click at [726, 337] on button "Sim" at bounding box center [716, 334] width 57 height 35
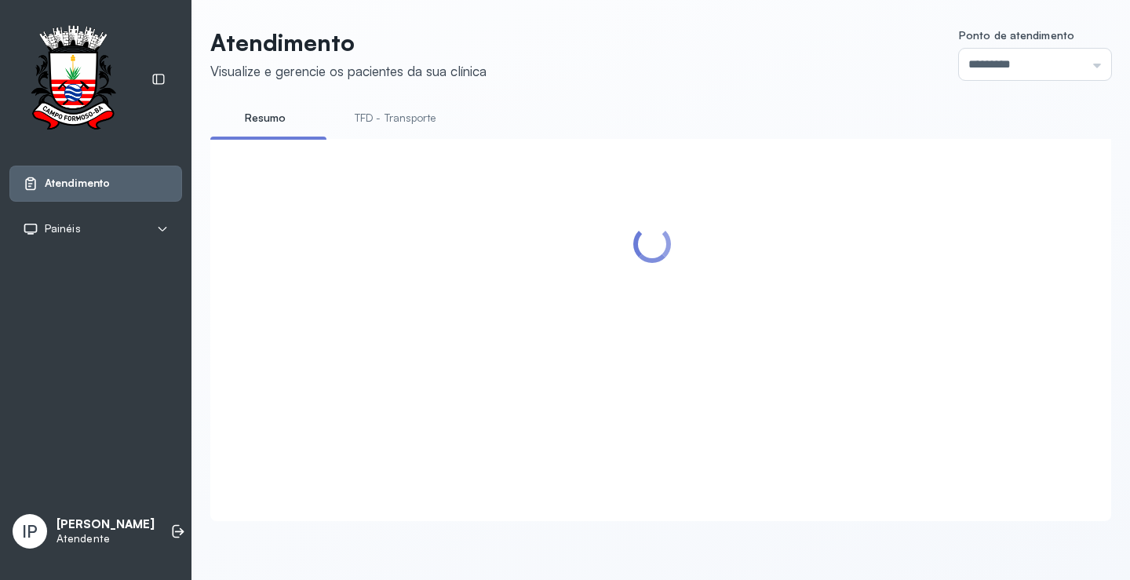
scroll to position [1, 0]
click at [352, 117] on link "TFD - Transporte" at bounding box center [395, 118] width 113 height 26
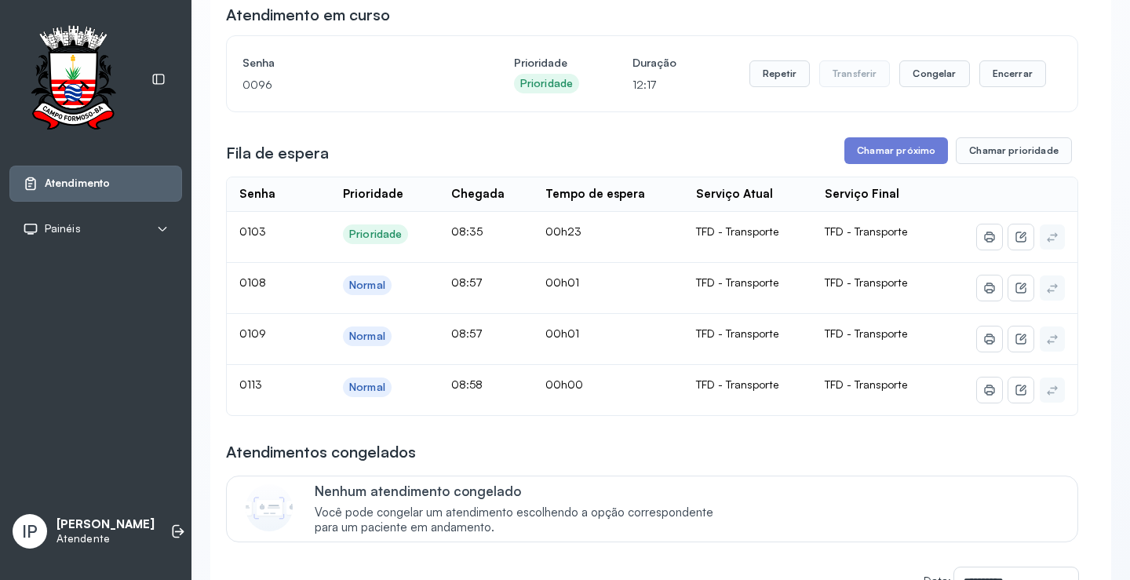
scroll to position [157, 0]
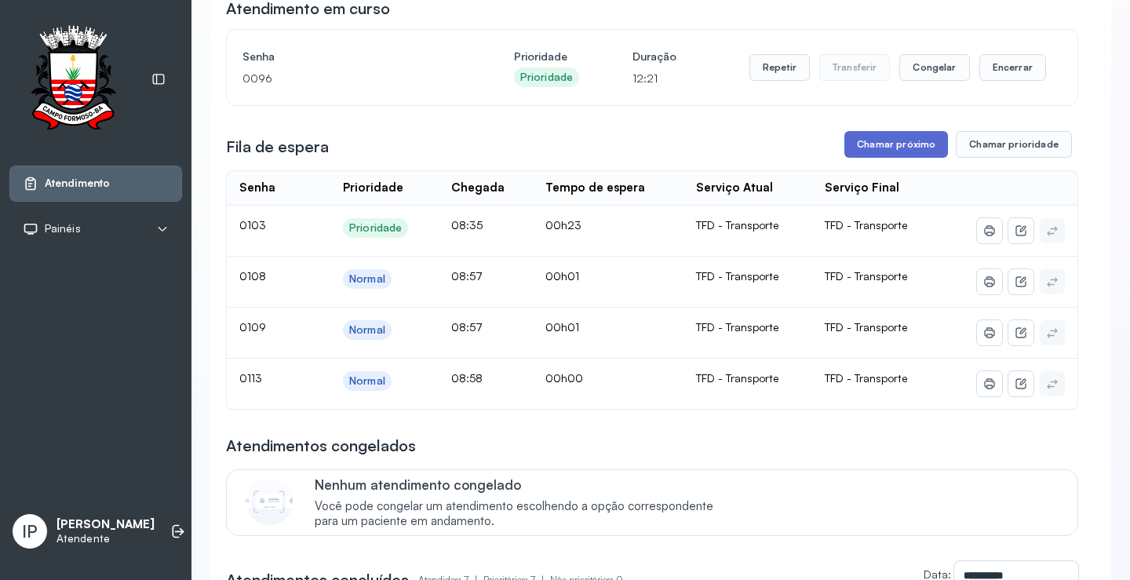
click at [904, 142] on button "Chamar próximo" at bounding box center [896, 144] width 104 height 27
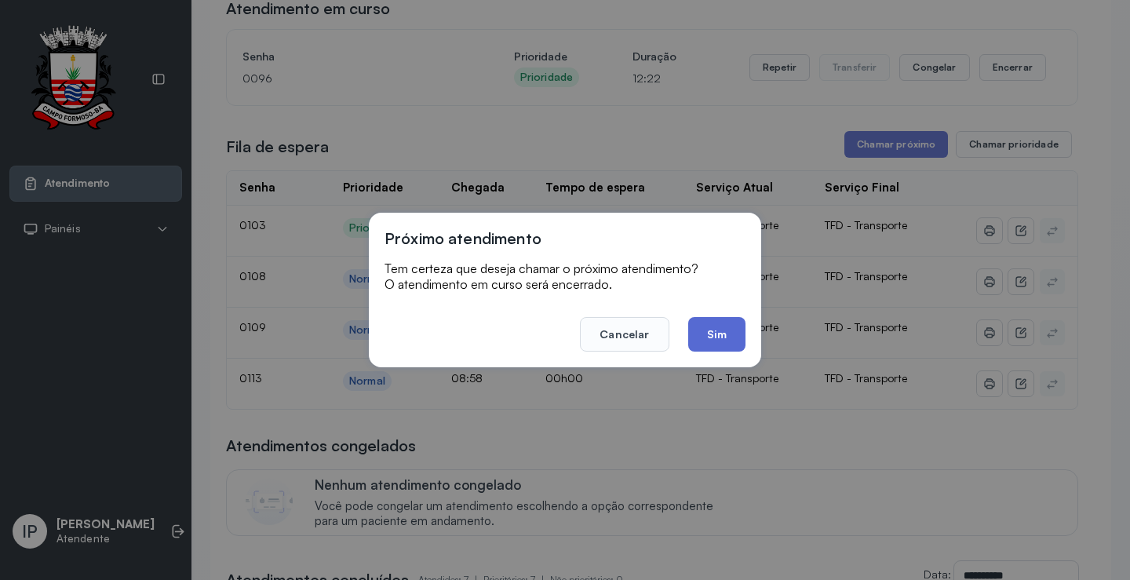
click at [715, 329] on button "Sim" at bounding box center [716, 334] width 57 height 35
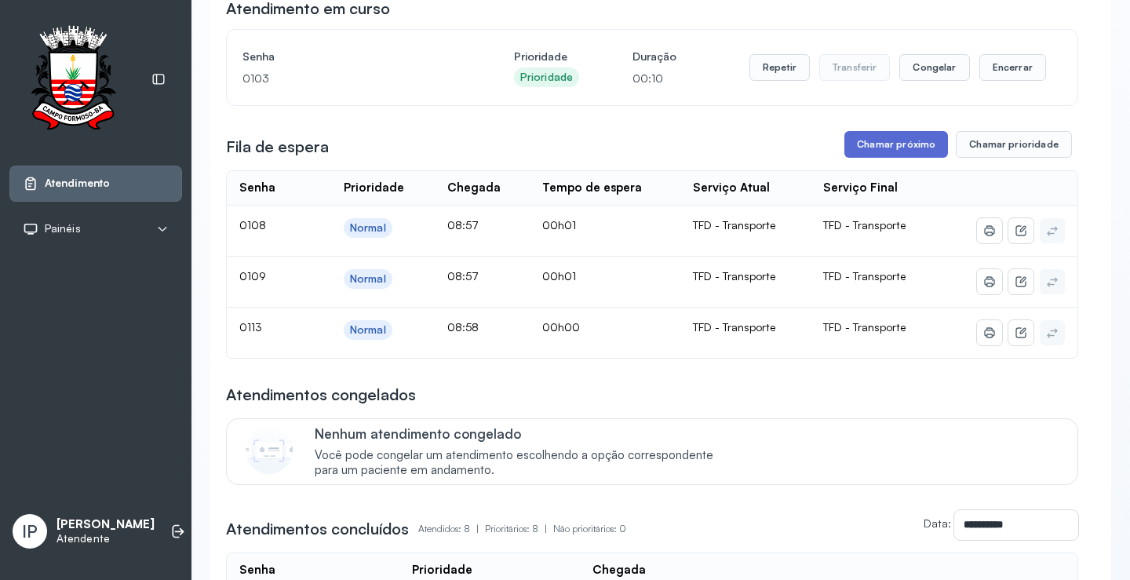
click at [844, 140] on button "Chamar próximo" at bounding box center [896, 144] width 104 height 27
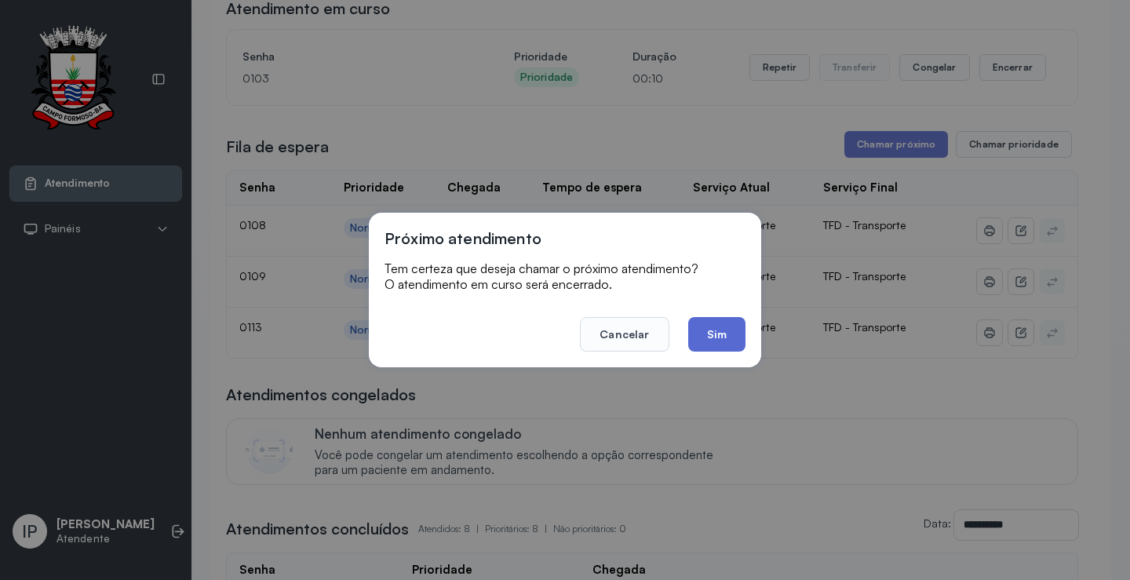
click at [697, 343] on button "Sim" at bounding box center [716, 334] width 57 height 35
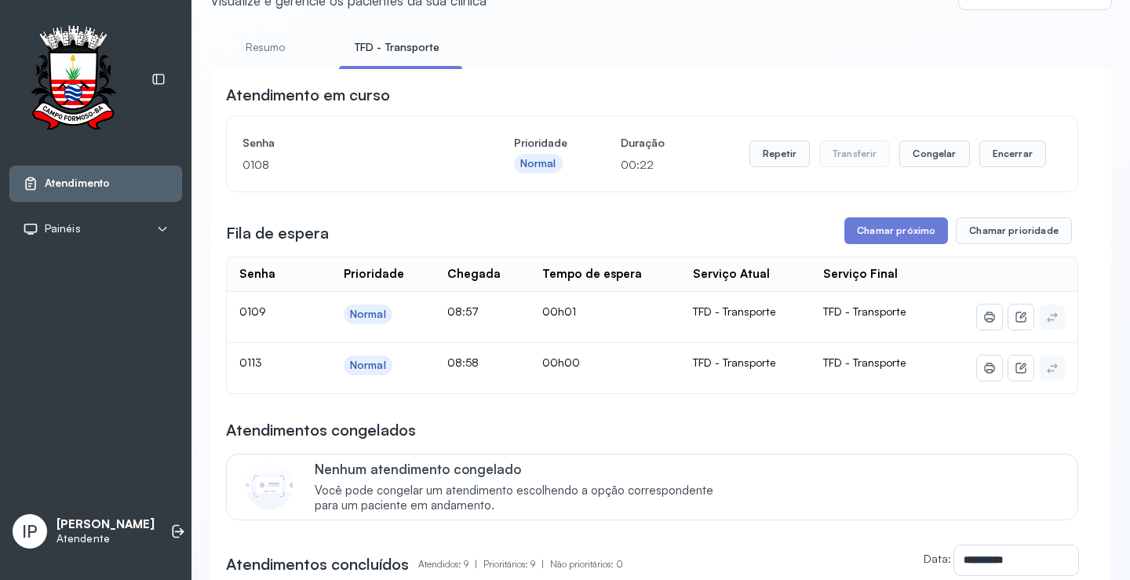
scroll to position [0, 0]
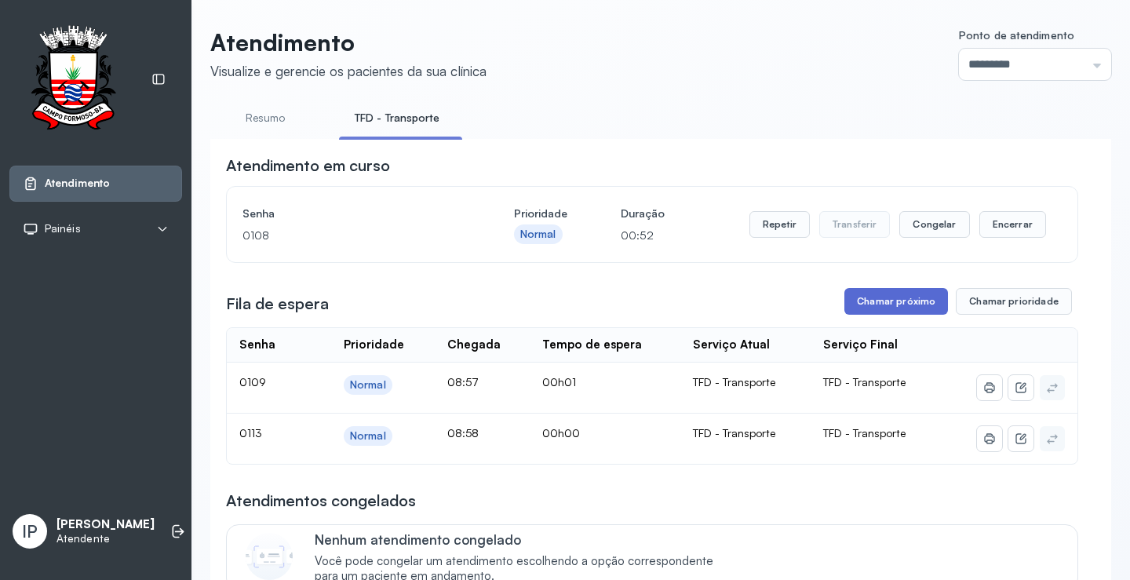
click at [892, 304] on button "Chamar próximo" at bounding box center [896, 301] width 104 height 27
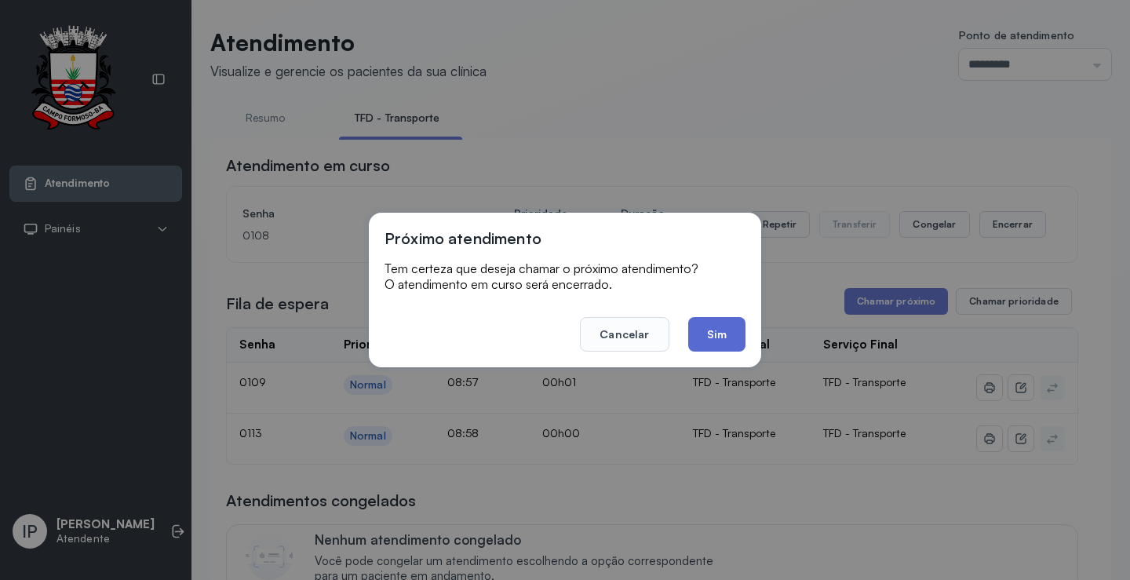
click at [719, 340] on button "Sim" at bounding box center [716, 334] width 57 height 35
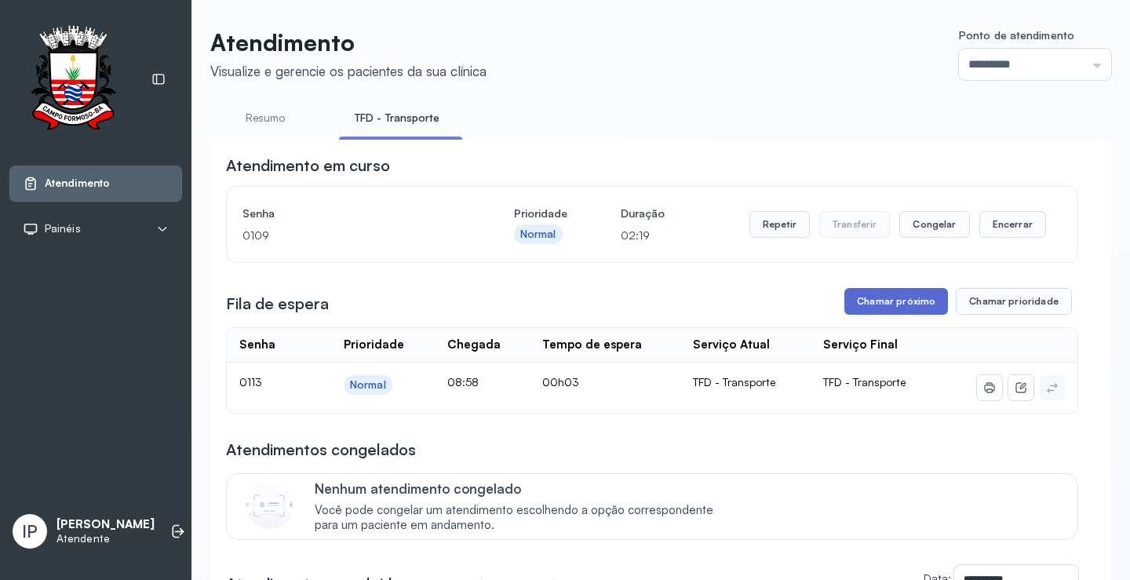
click at [859, 299] on button "Chamar próximo" at bounding box center [896, 301] width 104 height 27
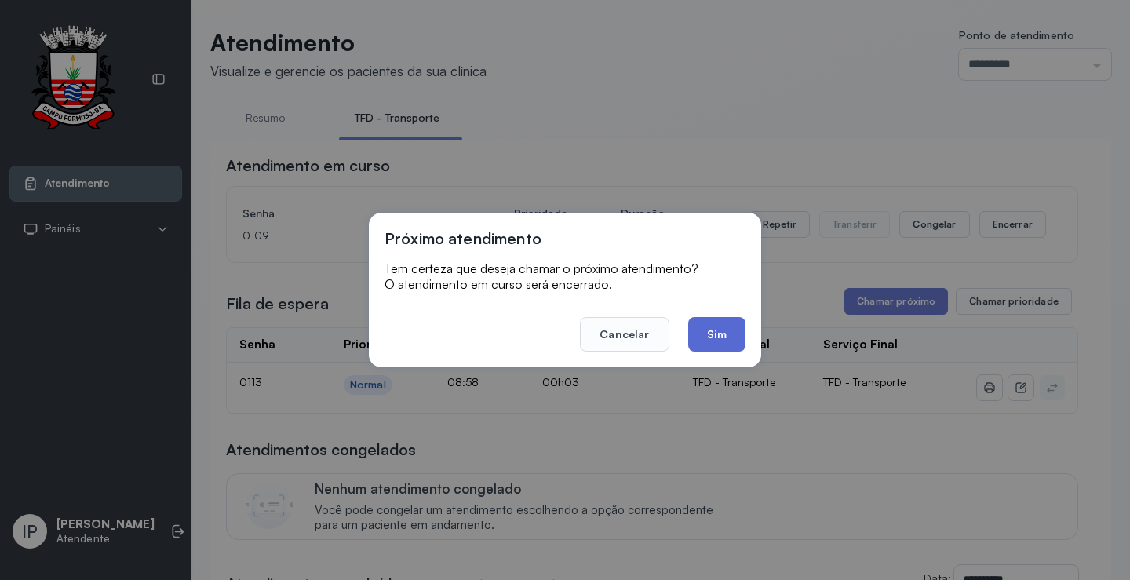
click at [700, 321] on button "Sim" at bounding box center [716, 334] width 57 height 35
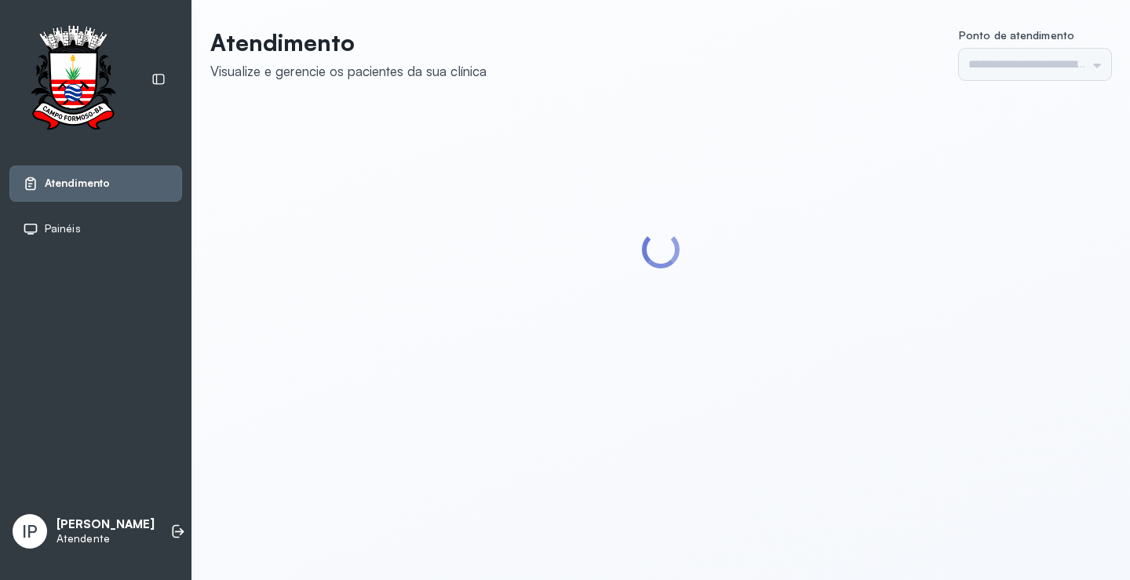
type input "*********"
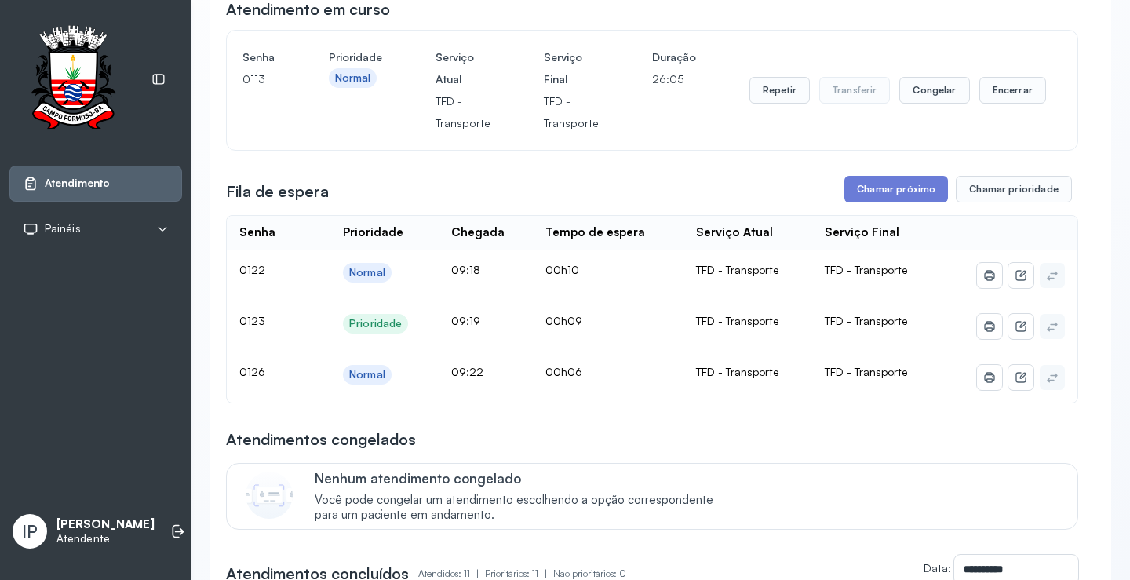
scroll to position [158, 0]
click at [916, 180] on button "Chamar próximo" at bounding box center [896, 187] width 104 height 27
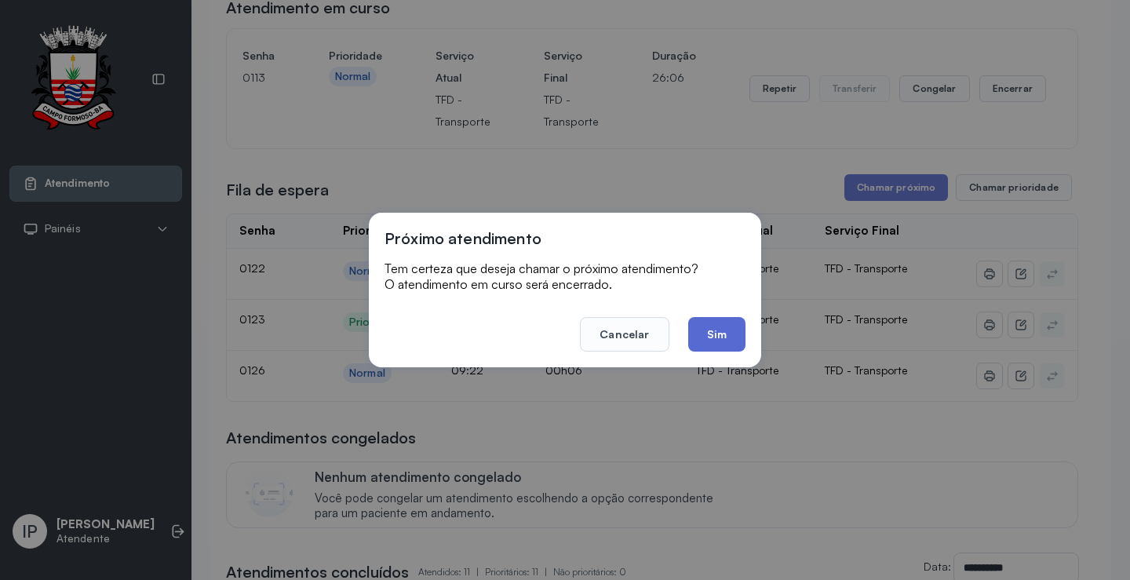
click at [713, 322] on button "Sim" at bounding box center [716, 334] width 57 height 35
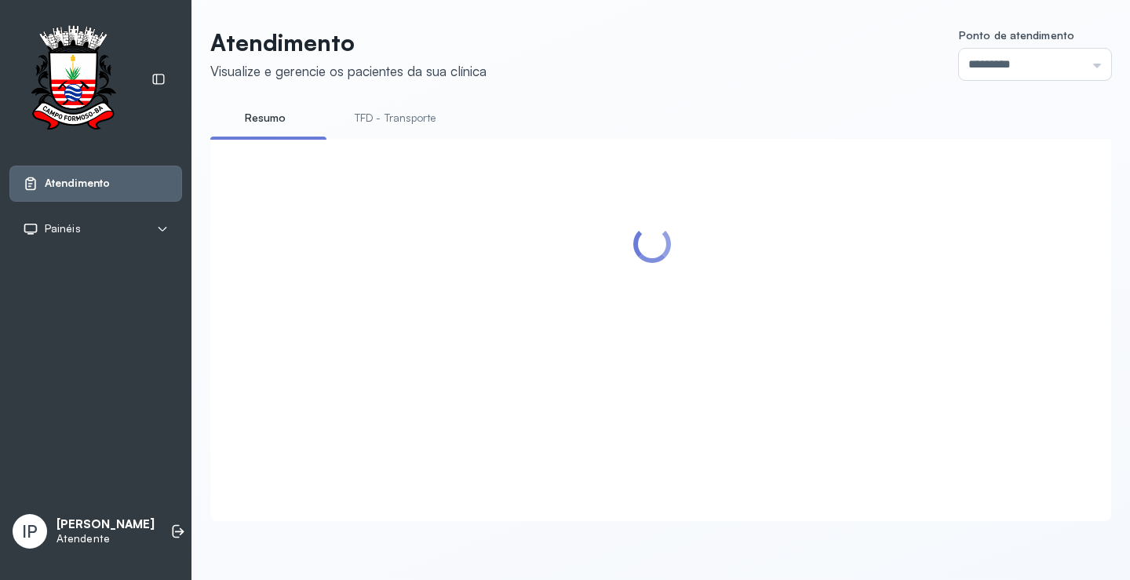
scroll to position [1, 0]
click at [371, 116] on link "TFD - Transporte" at bounding box center [395, 118] width 113 height 26
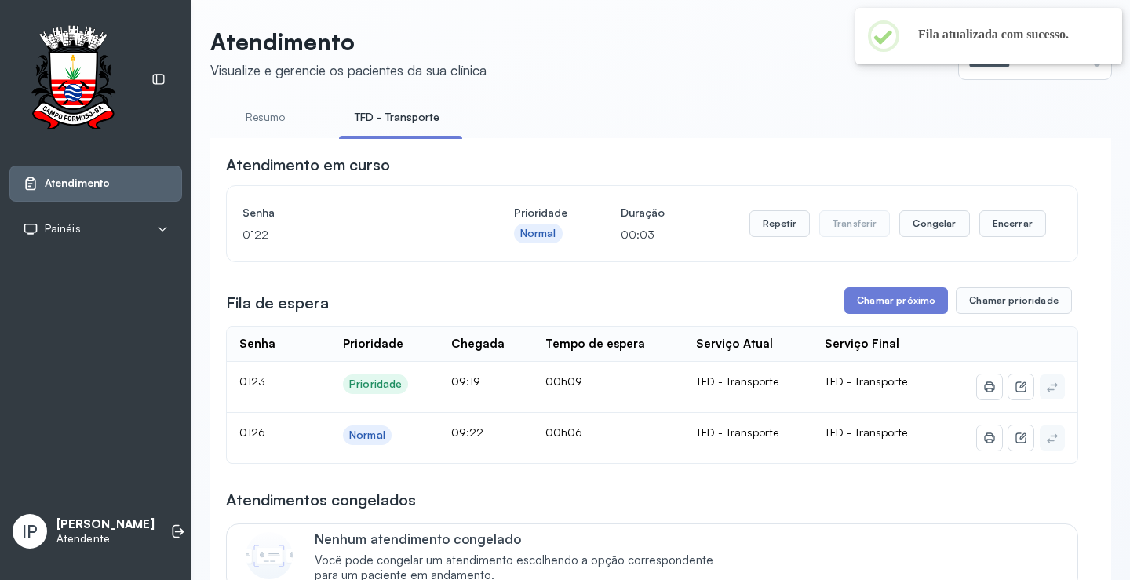
scroll to position [0, 0]
click at [909, 300] on button "Chamar próximo" at bounding box center [896, 301] width 104 height 27
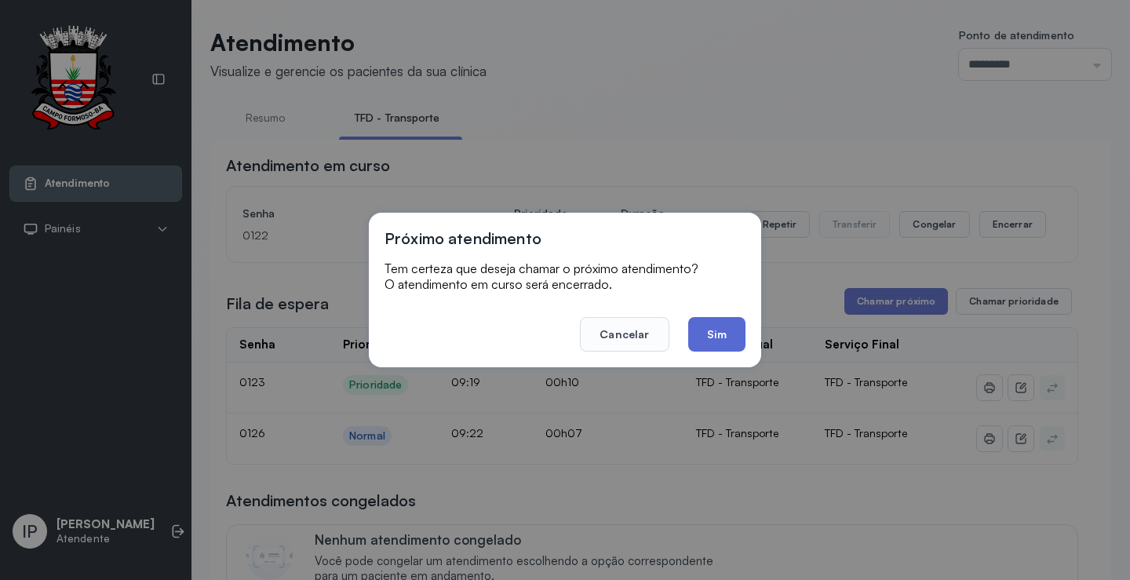
click at [701, 322] on button "Sim" at bounding box center [716, 334] width 57 height 35
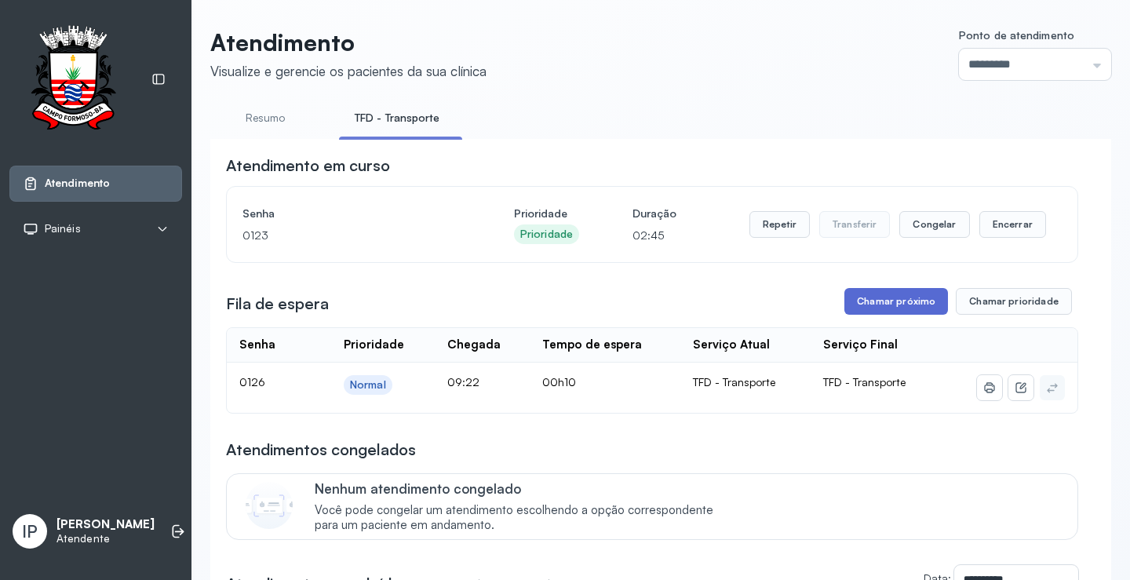
click at [860, 307] on button "Chamar próximo" at bounding box center [896, 301] width 104 height 27
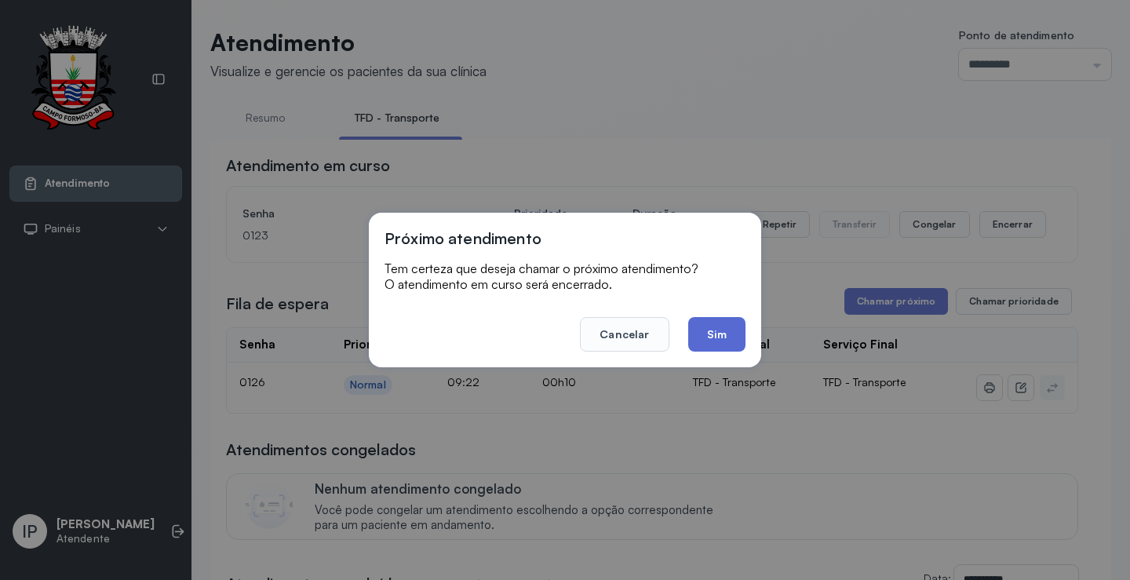
click at [733, 339] on button "Sim" at bounding box center [716, 334] width 57 height 35
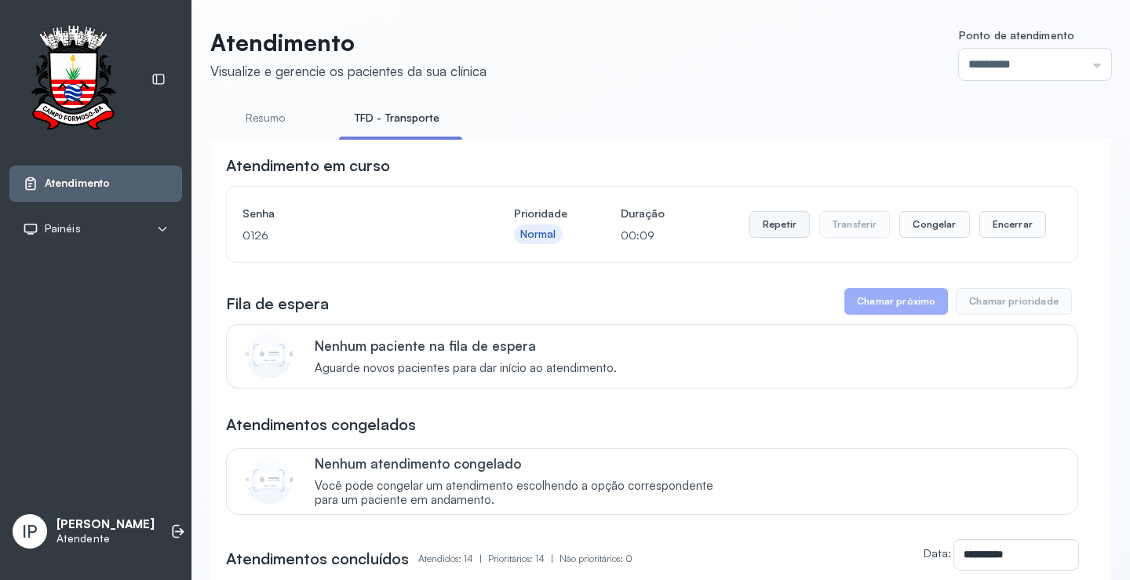
click at [780, 238] on button "Repetir" at bounding box center [779, 224] width 60 height 27
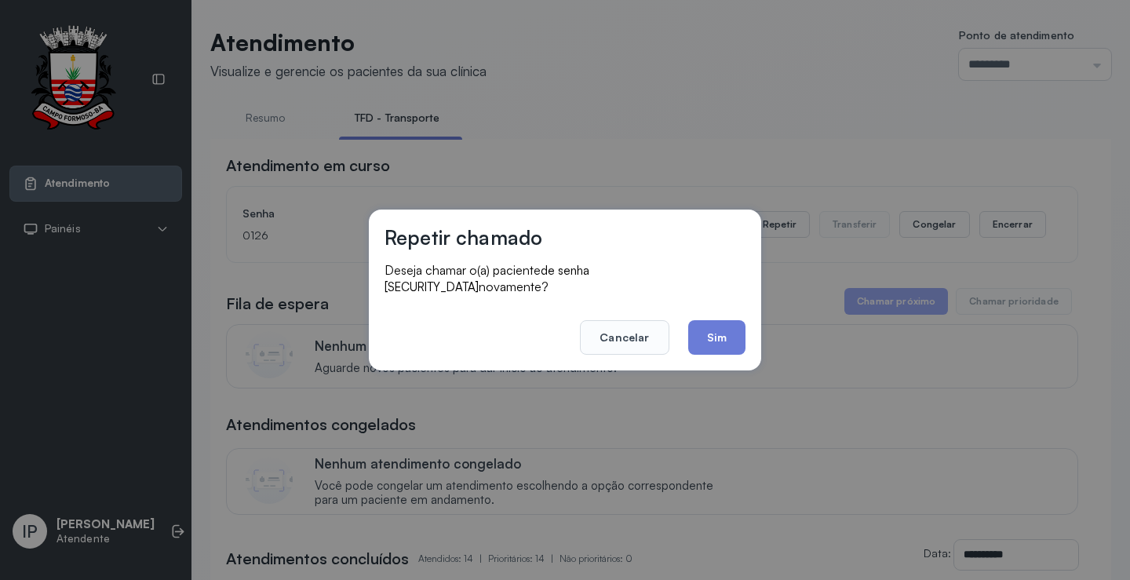
click at [734, 311] on footer "Cancelar Sim" at bounding box center [564, 326] width 361 height 56
click at [735, 320] on button "Sim" at bounding box center [716, 337] width 57 height 35
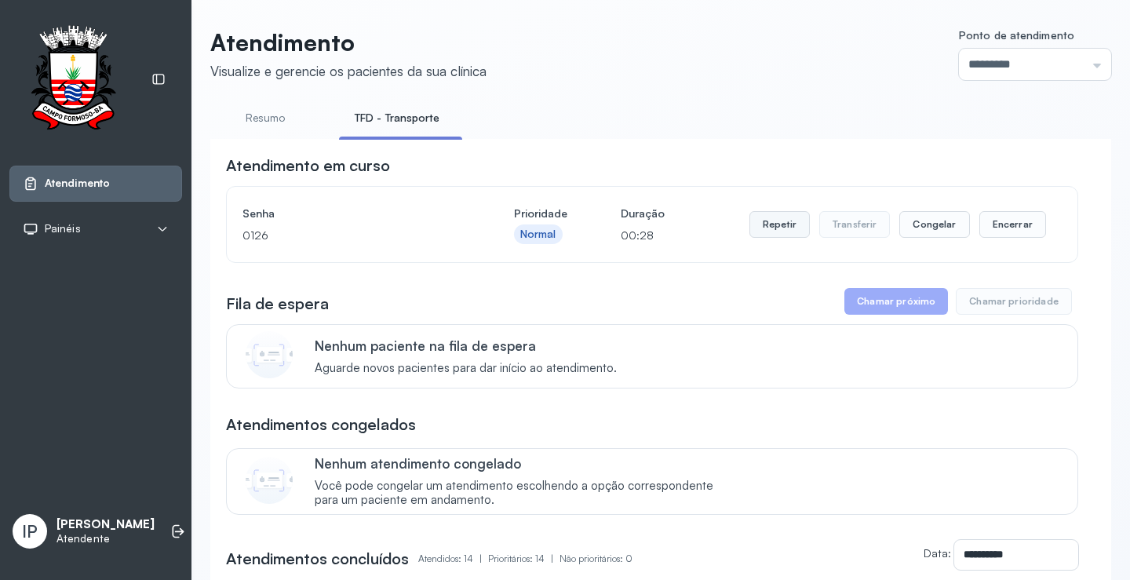
click at [788, 217] on button "Repetir" at bounding box center [779, 224] width 60 height 27
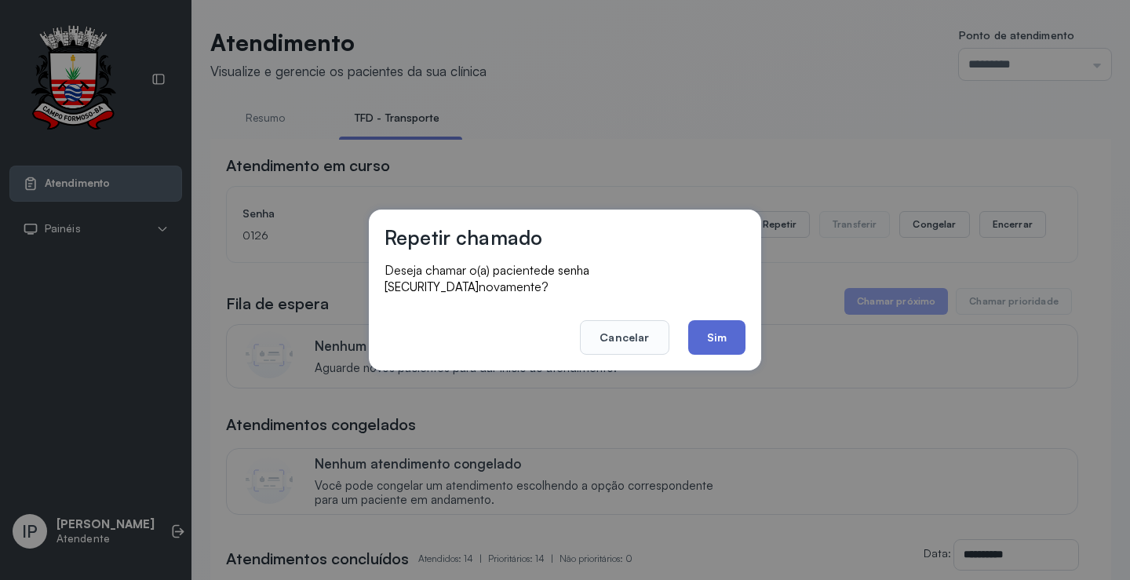
click at [722, 328] on button "Sim" at bounding box center [716, 337] width 57 height 35
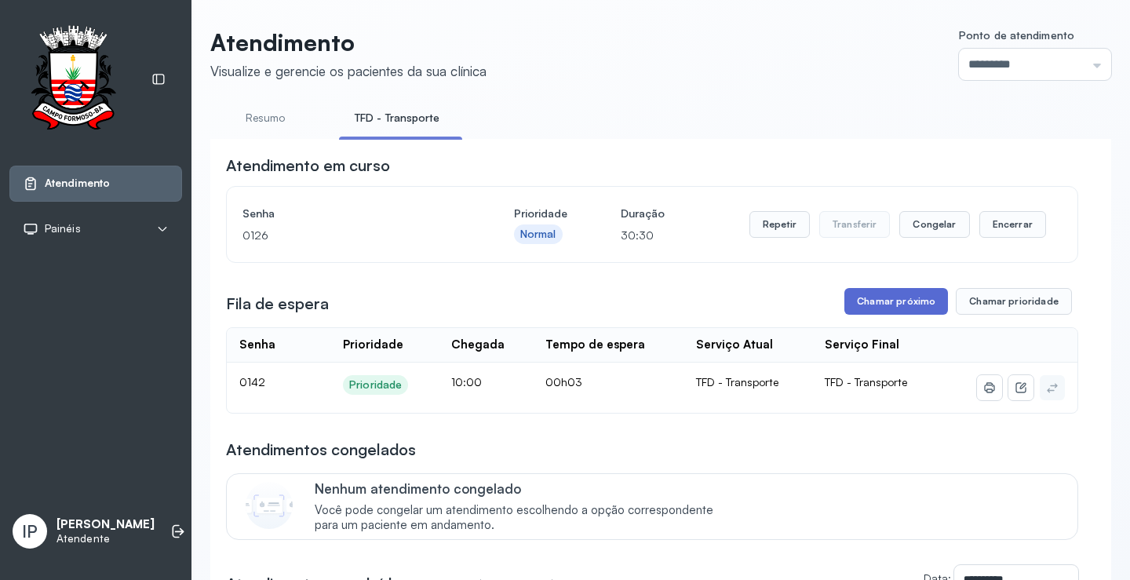
click at [853, 307] on button "Chamar próximo" at bounding box center [896, 301] width 104 height 27
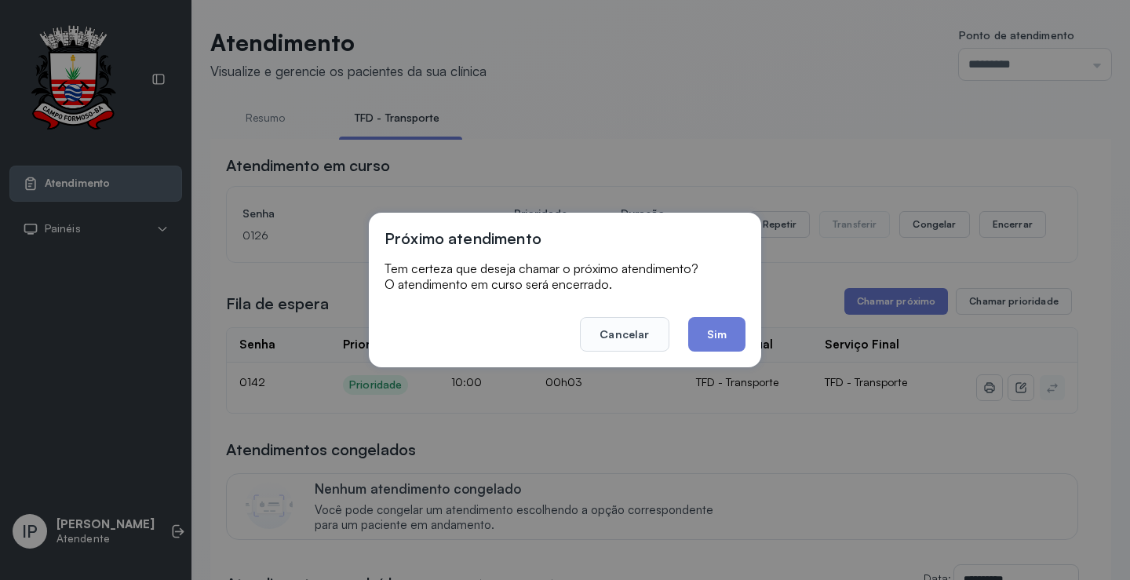
click at [697, 341] on button "Sim" at bounding box center [716, 334] width 57 height 35
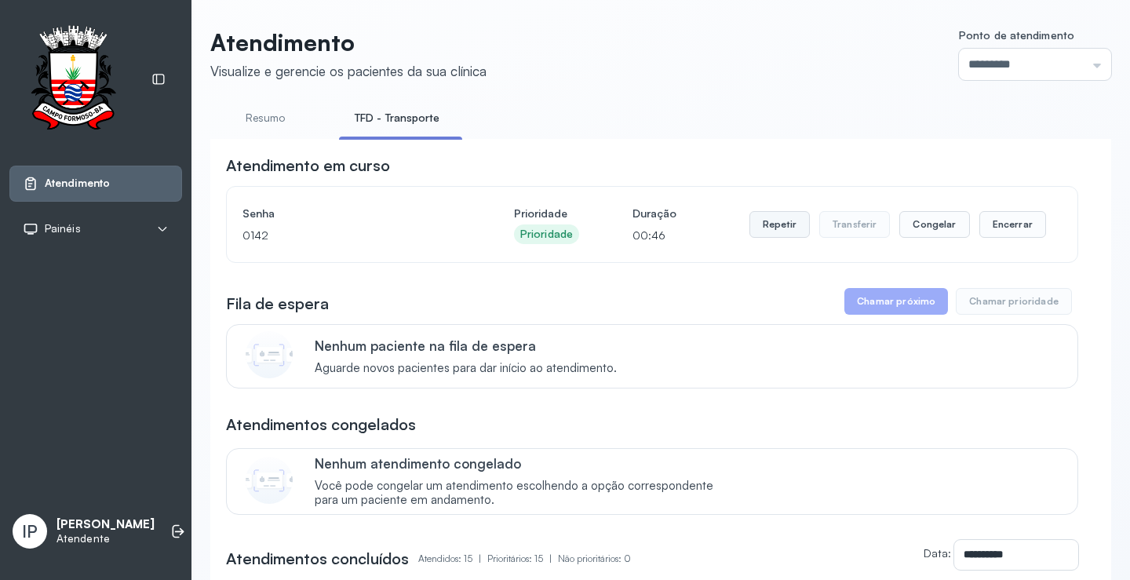
click at [788, 224] on button "Repetir" at bounding box center [779, 224] width 60 height 27
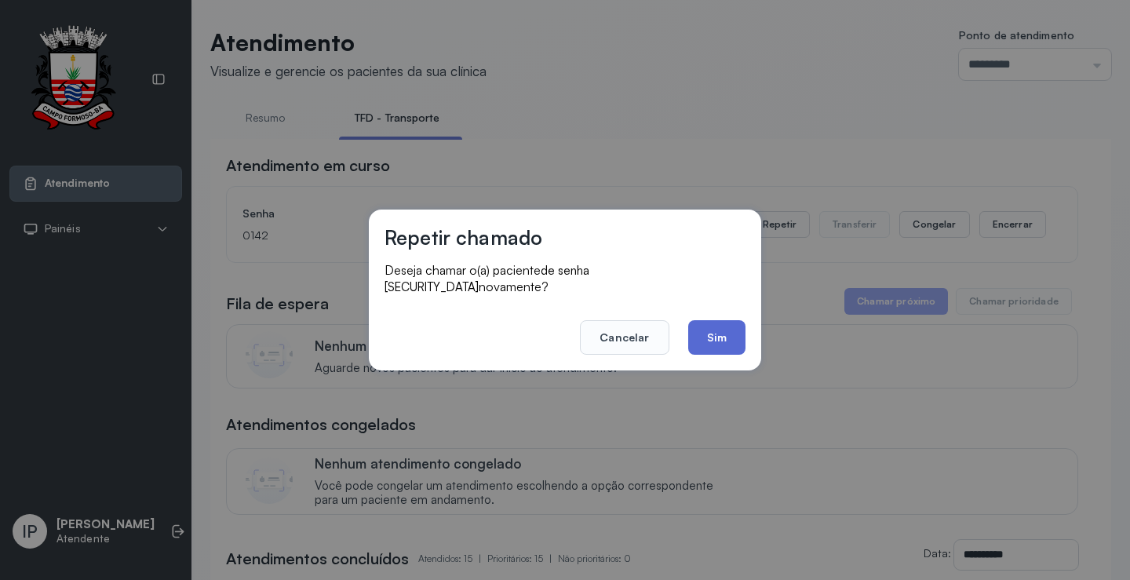
click at [734, 330] on button "Sim" at bounding box center [716, 337] width 57 height 35
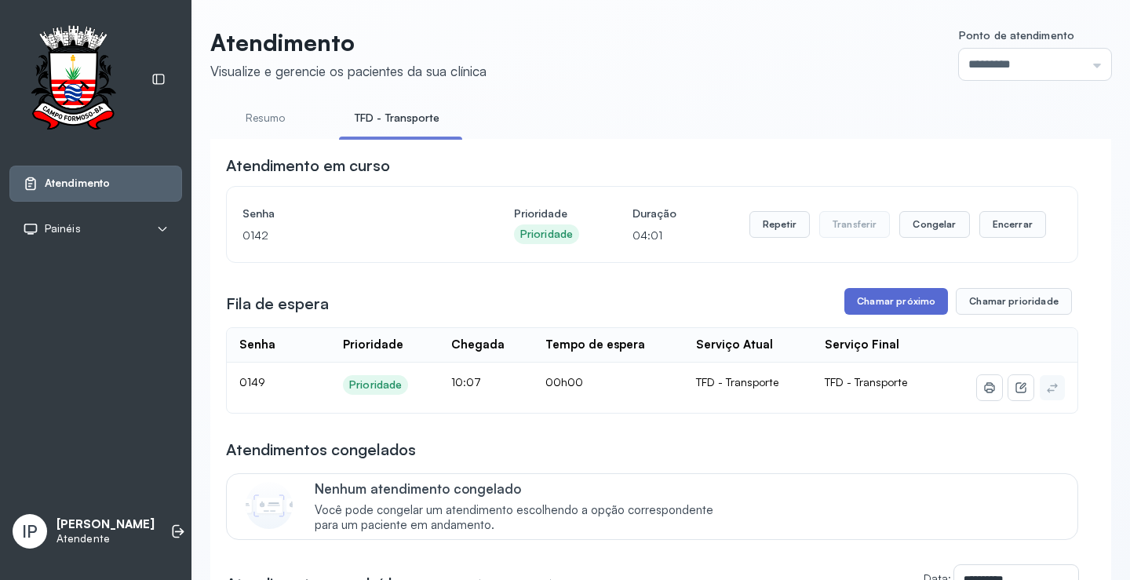
click at [854, 296] on button "Chamar próximo" at bounding box center [896, 301] width 104 height 27
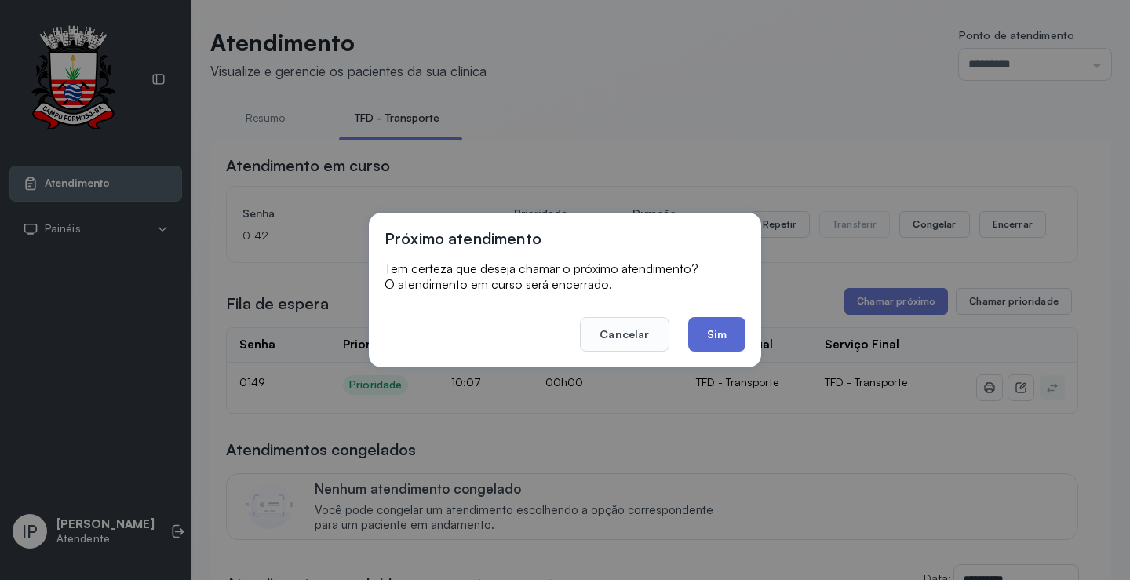
click at [704, 327] on button "Sim" at bounding box center [716, 334] width 57 height 35
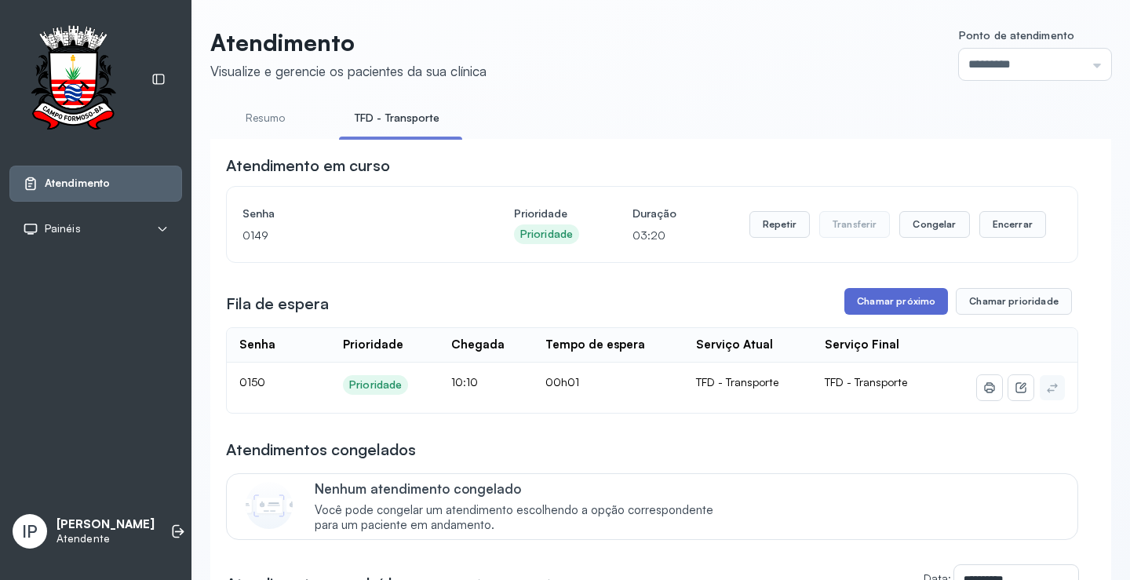
click at [915, 305] on button "Chamar próximo" at bounding box center [896, 301] width 104 height 27
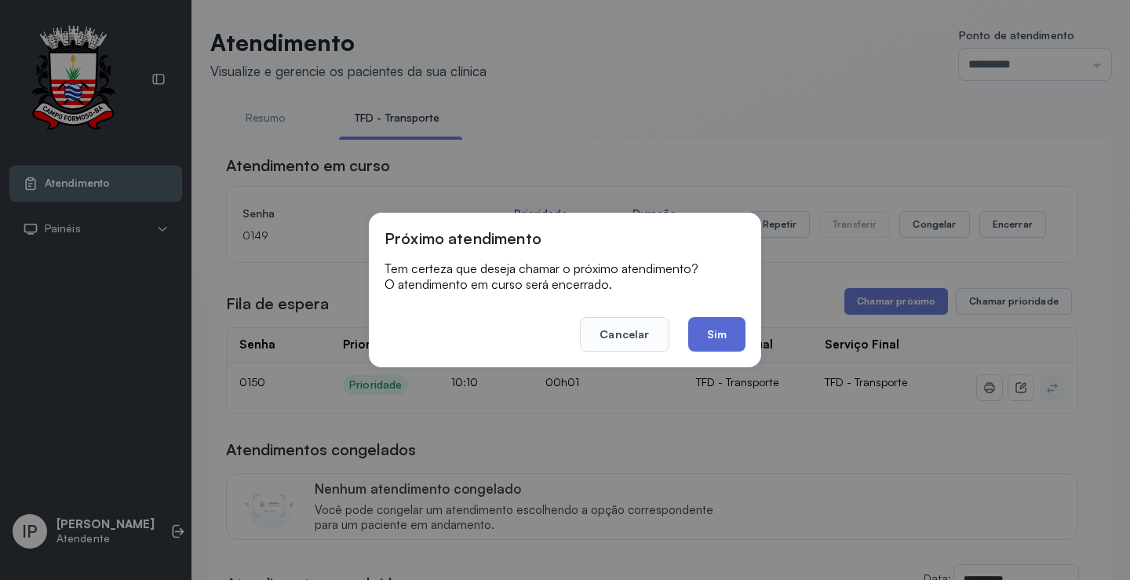
click at [697, 339] on button "Sim" at bounding box center [716, 334] width 57 height 35
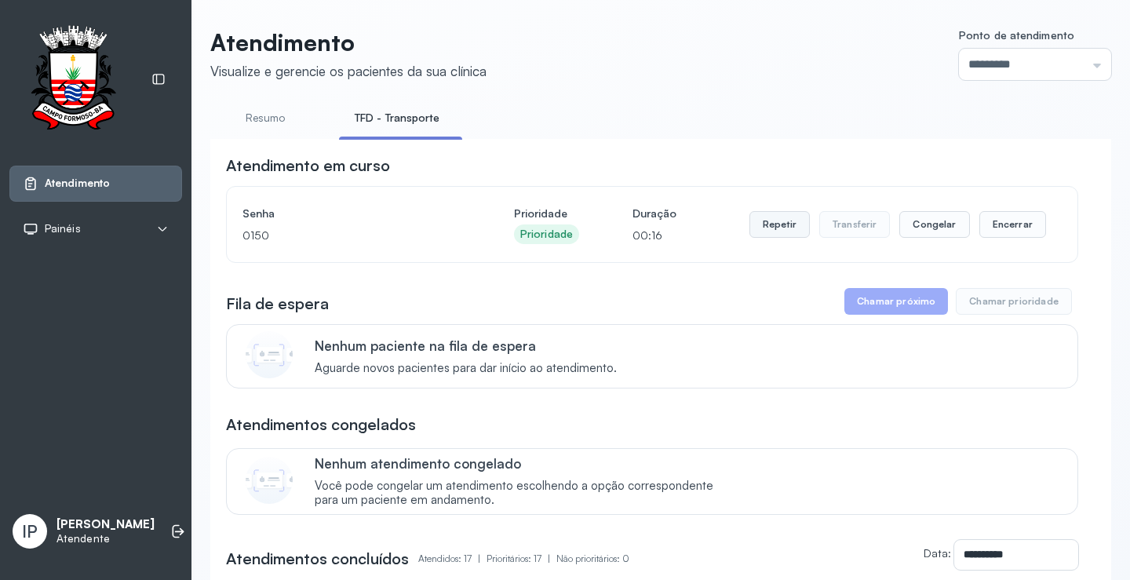
click at [769, 227] on button "Repetir" at bounding box center [779, 224] width 60 height 27
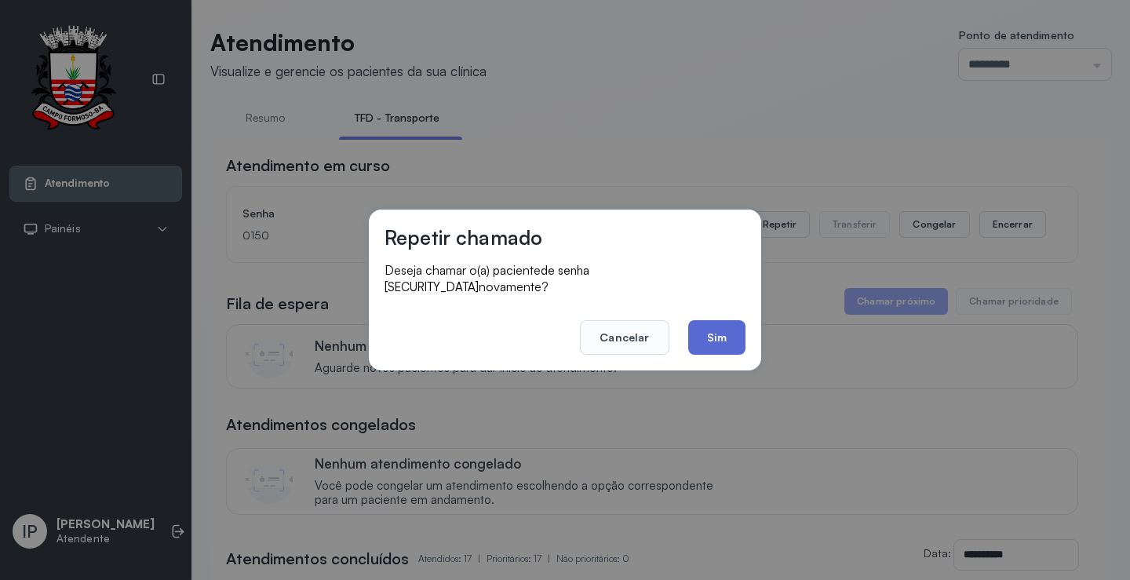
click at [692, 336] on button "Sim" at bounding box center [716, 337] width 57 height 35
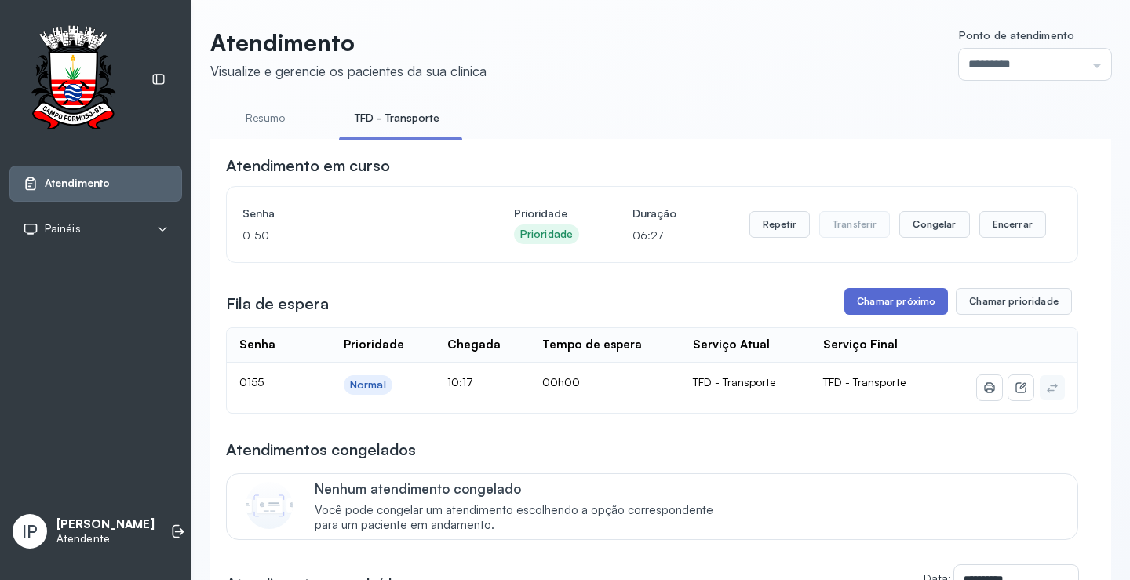
click at [853, 301] on button "Chamar próximo" at bounding box center [896, 301] width 104 height 27
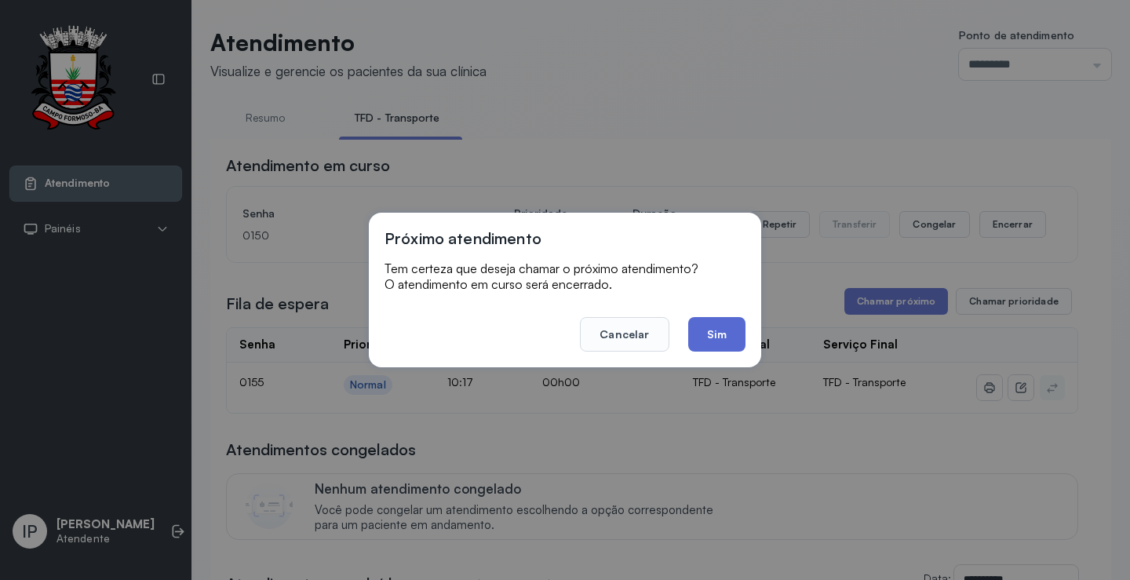
click at [735, 326] on button "Sim" at bounding box center [716, 334] width 57 height 35
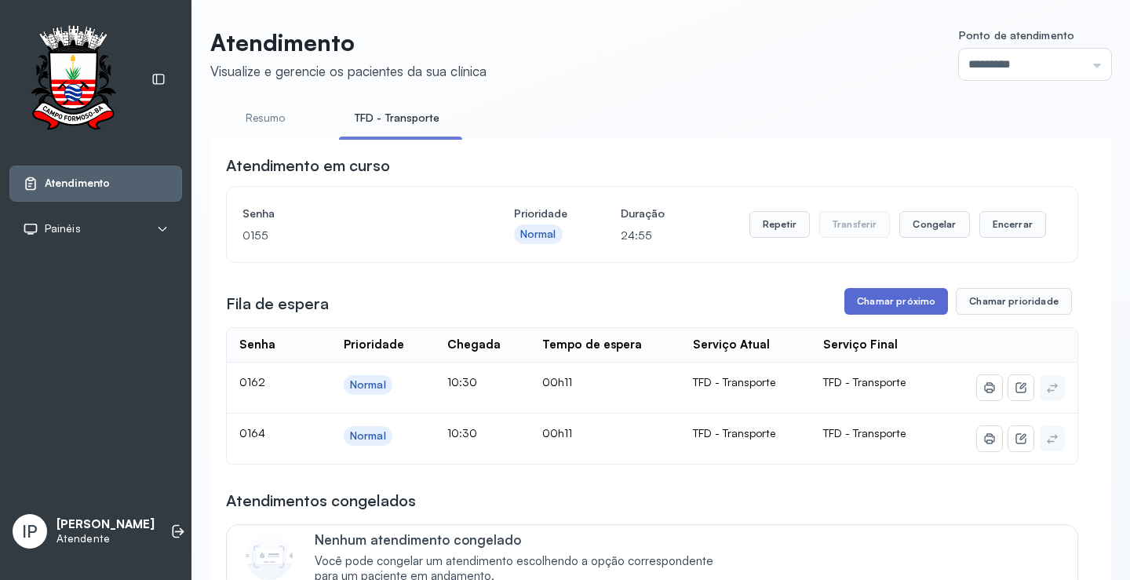
click at [890, 302] on button "Chamar próximo" at bounding box center [896, 301] width 104 height 27
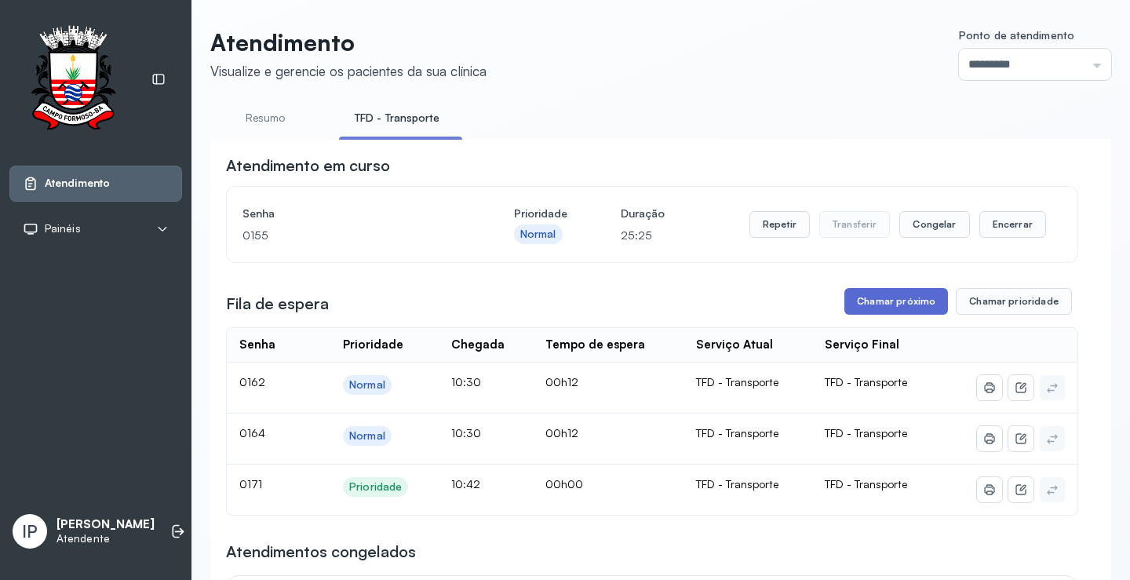
click at [861, 308] on button "Chamar próximo" at bounding box center [896, 301] width 104 height 27
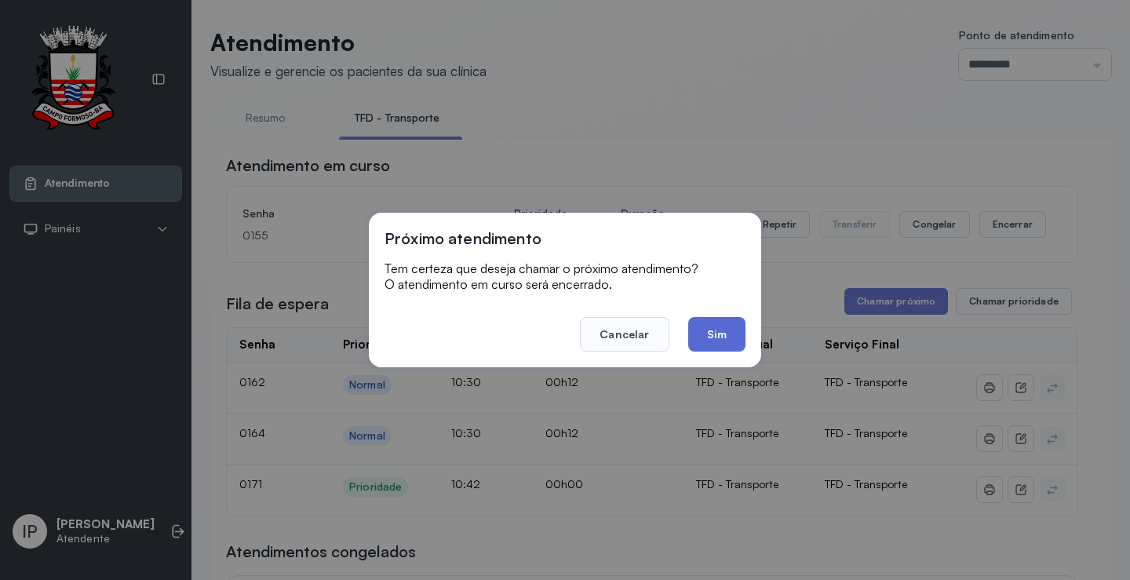
click at [717, 338] on button "Sim" at bounding box center [716, 334] width 57 height 35
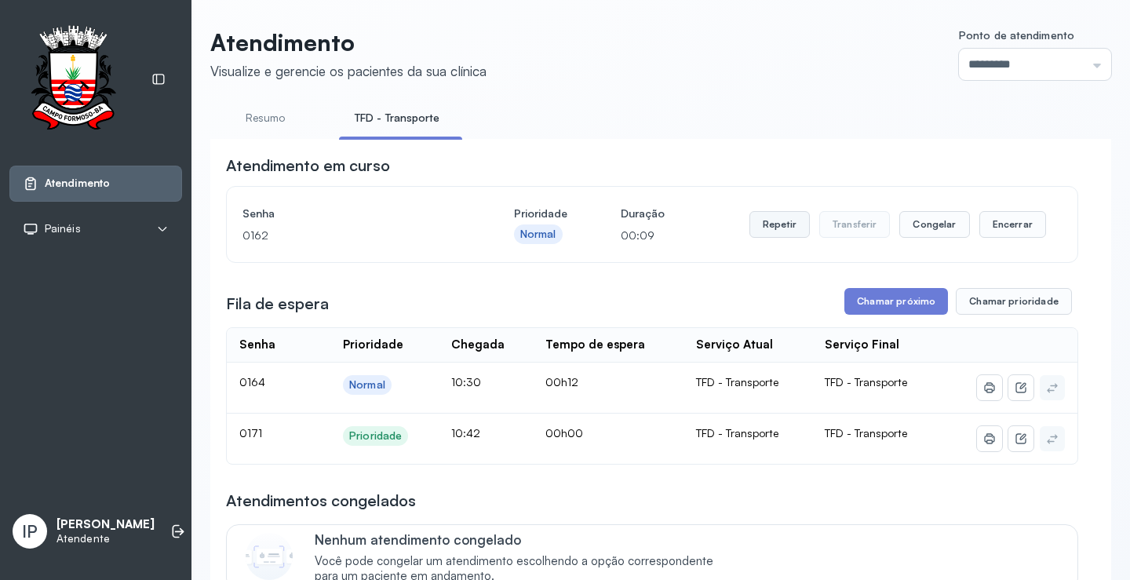
click at [773, 229] on button "Repetir" at bounding box center [779, 224] width 60 height 27
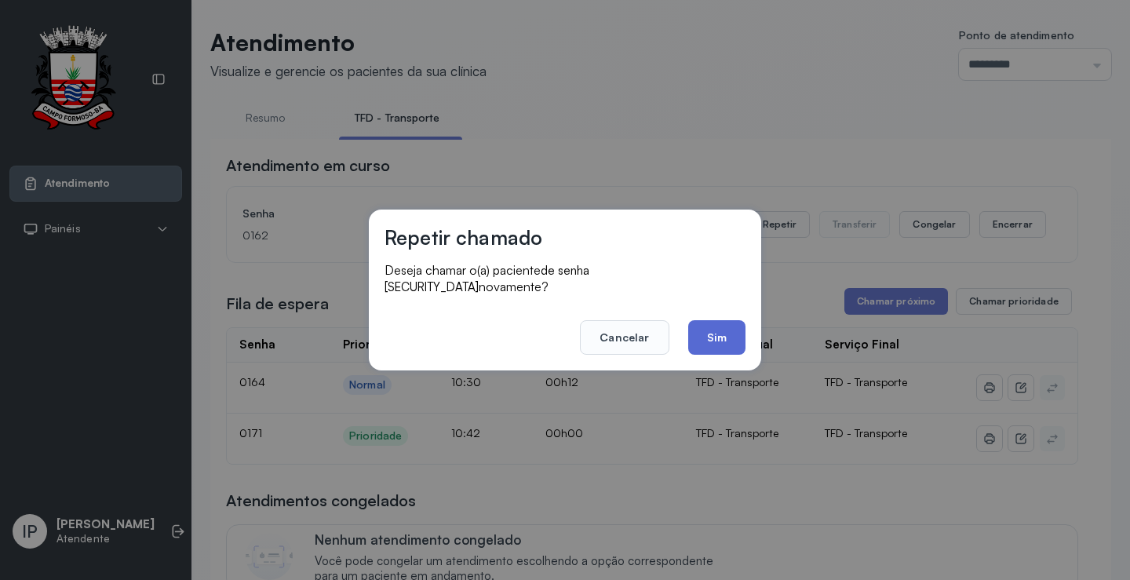
click at [722, 321] on button "Sim" at bounding box center [716, 337] width 57 height 35
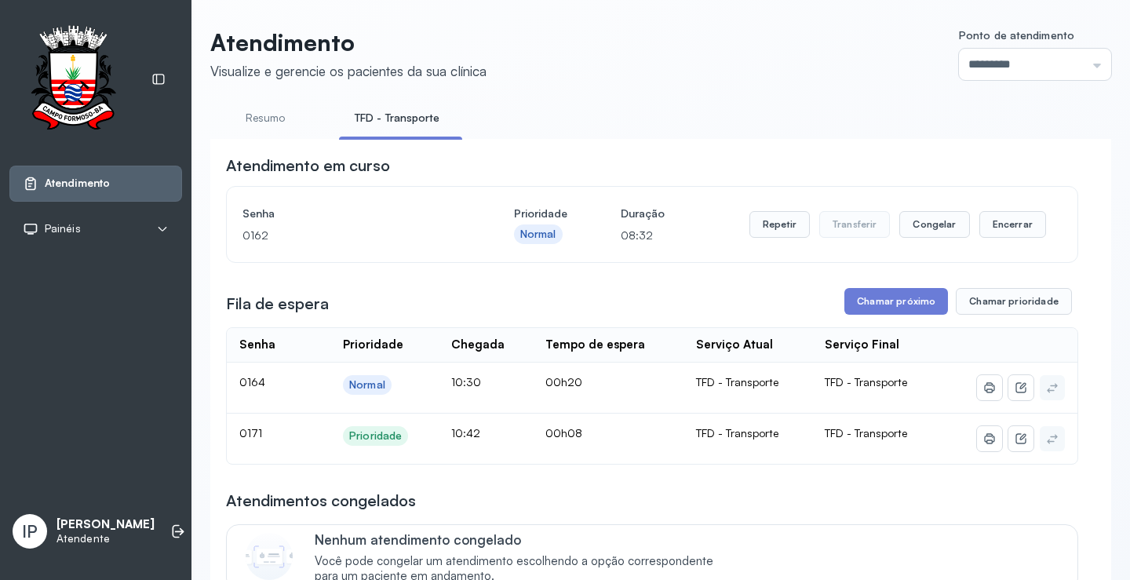
click at [891, 311] on button "Chamar próximo" at bounding box center [896, 301] width 104 height 27
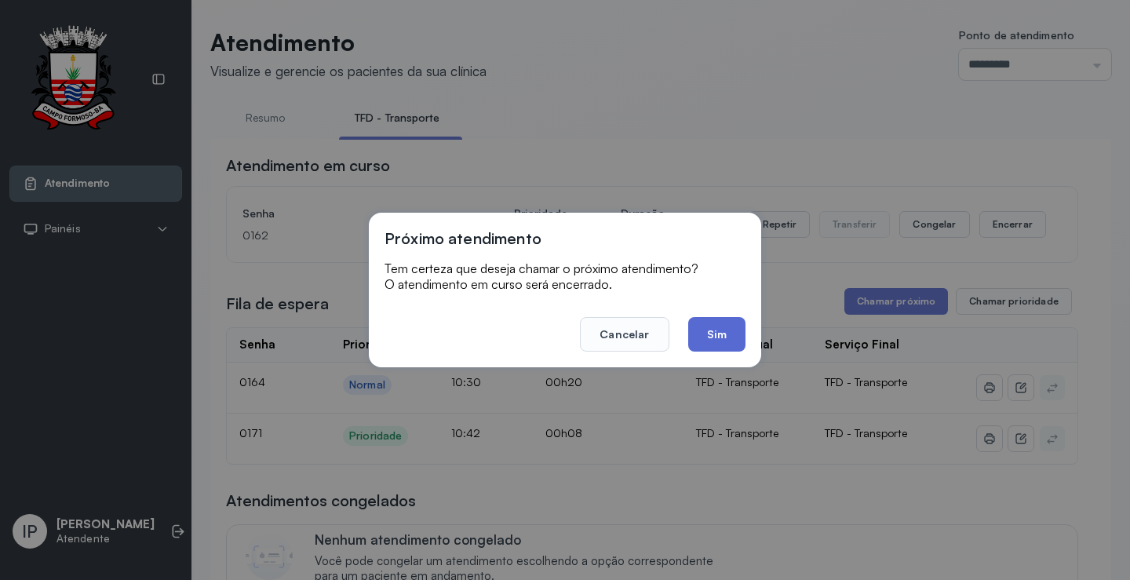
click at [728, 331] on button "Sim" at bounding box center [716, 334] width 57 height 35
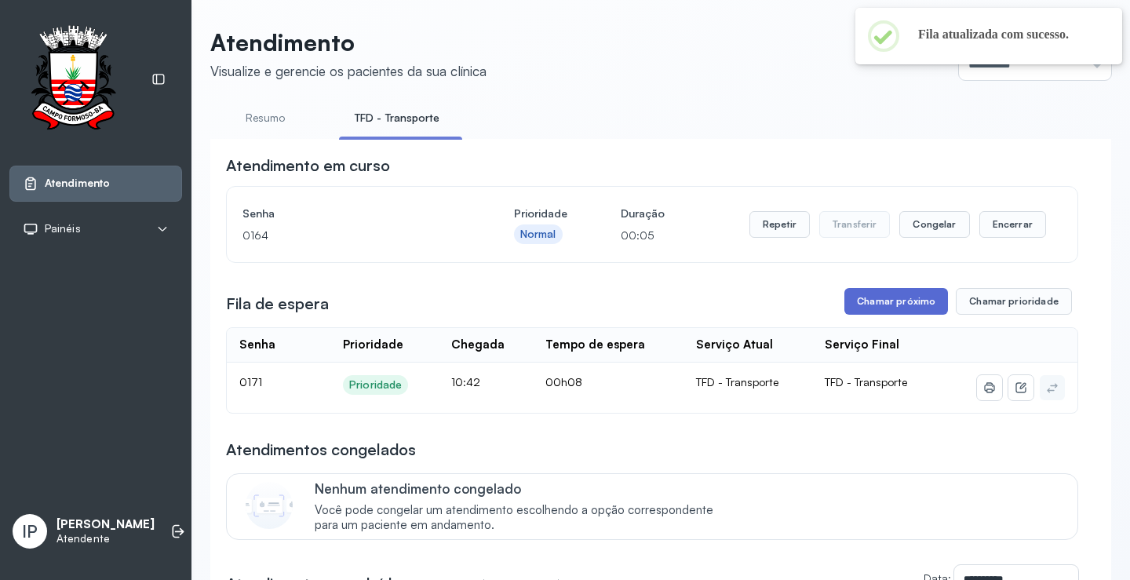
click at [911, 297] on button "Chamar próximo" at bounding box center [896, 301] width 104 height 27
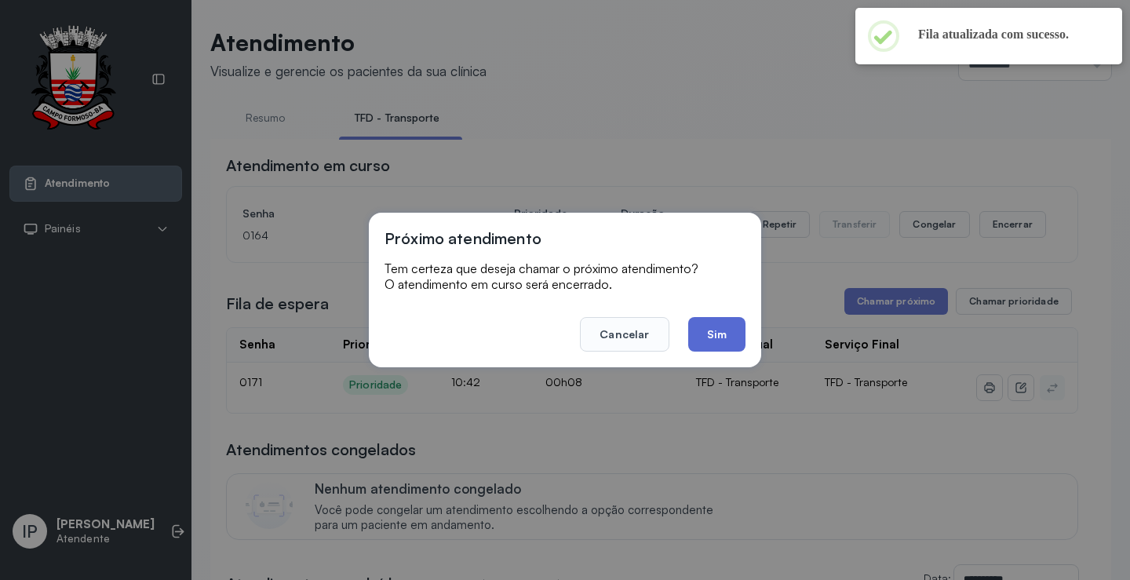
click at [711, 344] on button "Sim" at bounding box center [716, 334] width 57 height 35
